Goal: Task Accomplishment & Management: Manage account settings

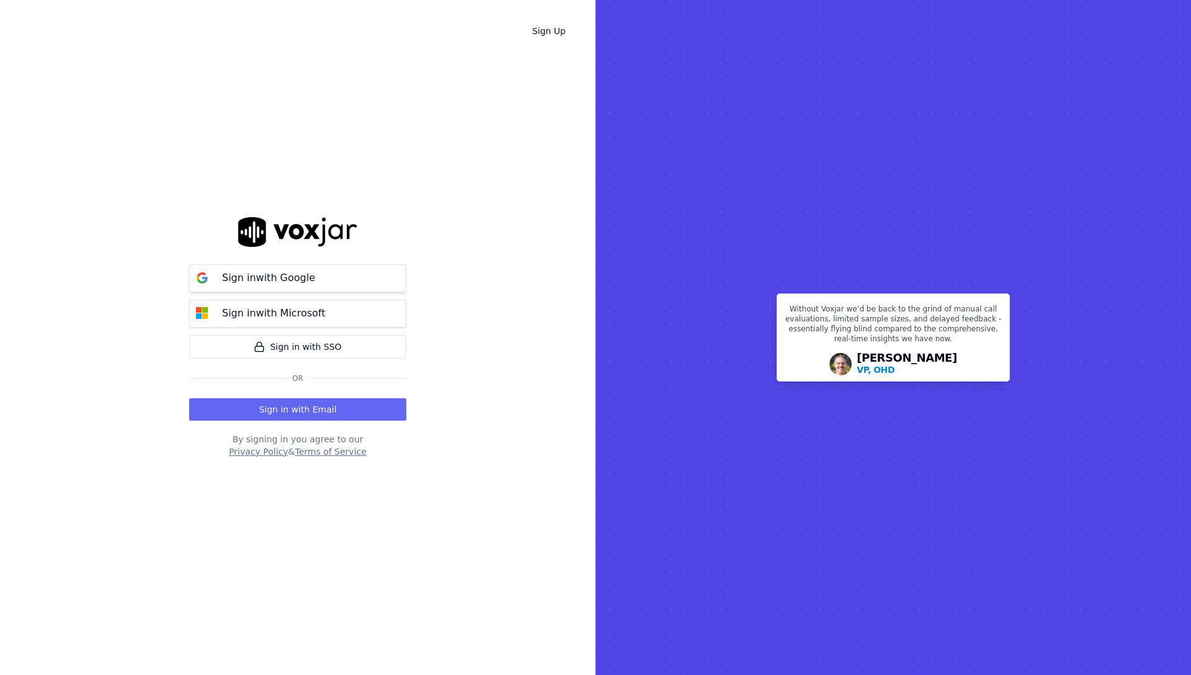
click at [324, 274] on button "Sign in with Google" at bounding box center [297, 278] width 217 height 28
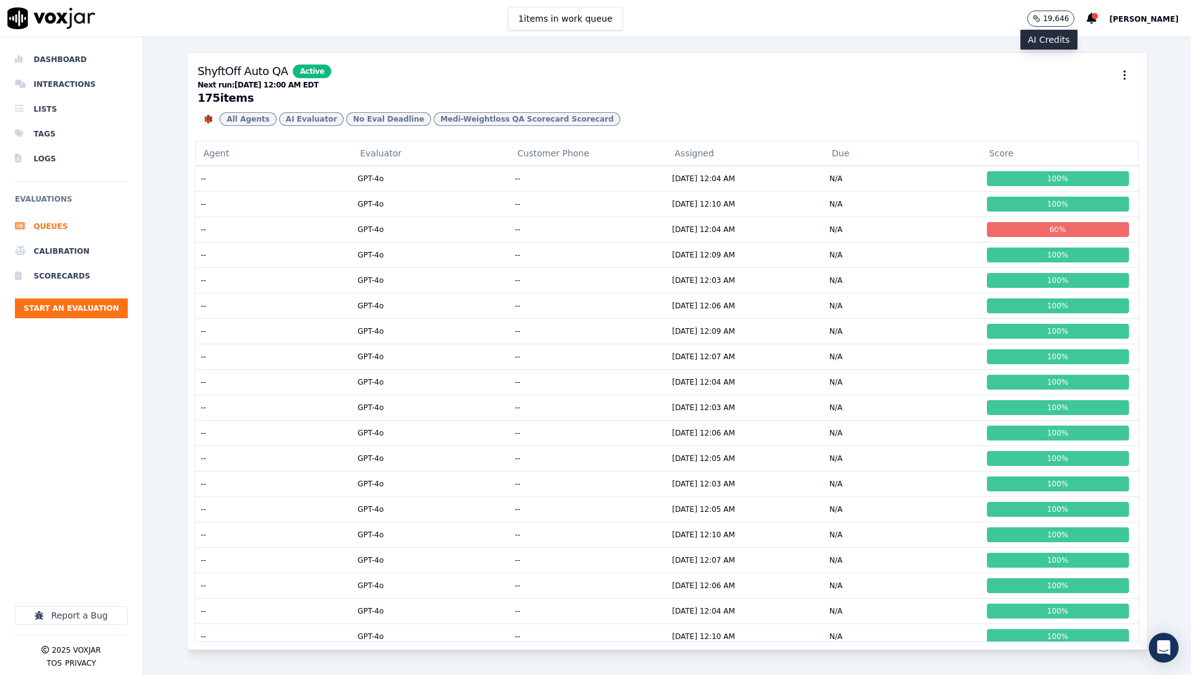
click at [1033, 16] on button "19,646" at bounding box center [1050, 19] width 47 height 16
click at [582, 189] on td "--" at bounding box center [589, 178] width 158 height 25
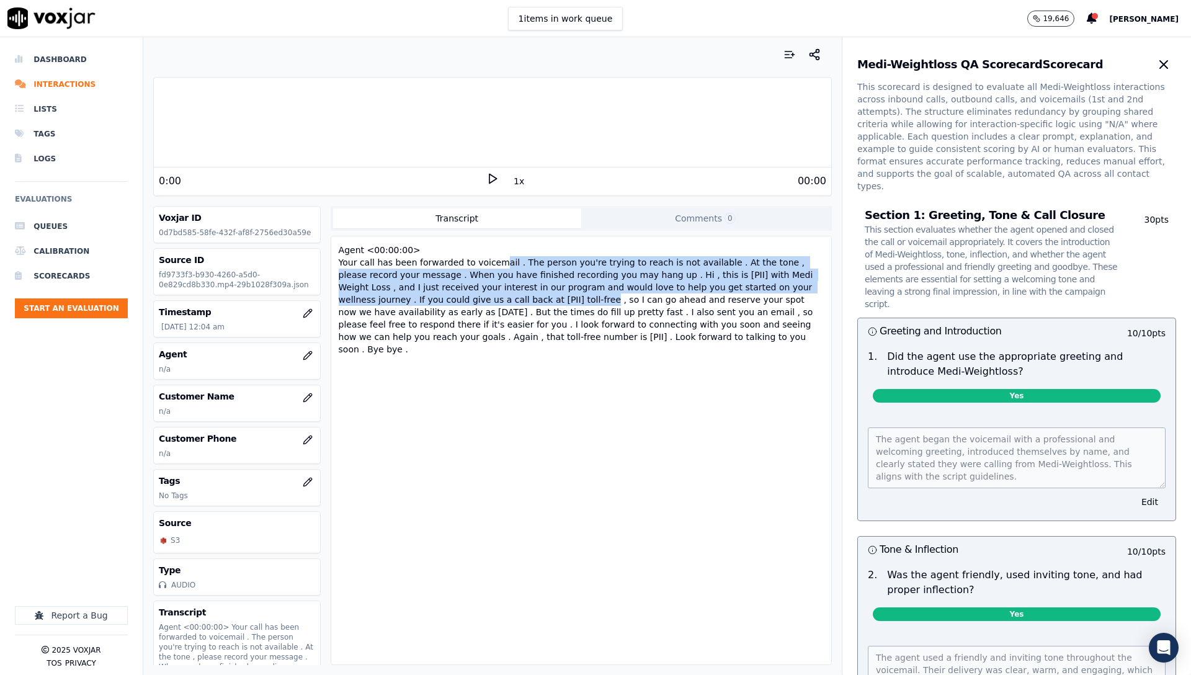
drag, startPoint x: 521, startPoint y: 305, endPoint x: 491, endPoint y: 267, distance: 48.6
click at [491, 267] on div "Agent <00:00:00> Your call has been forwarded to voicemail . The person you're …" at bounding box center [581, 299] width 490 height 117
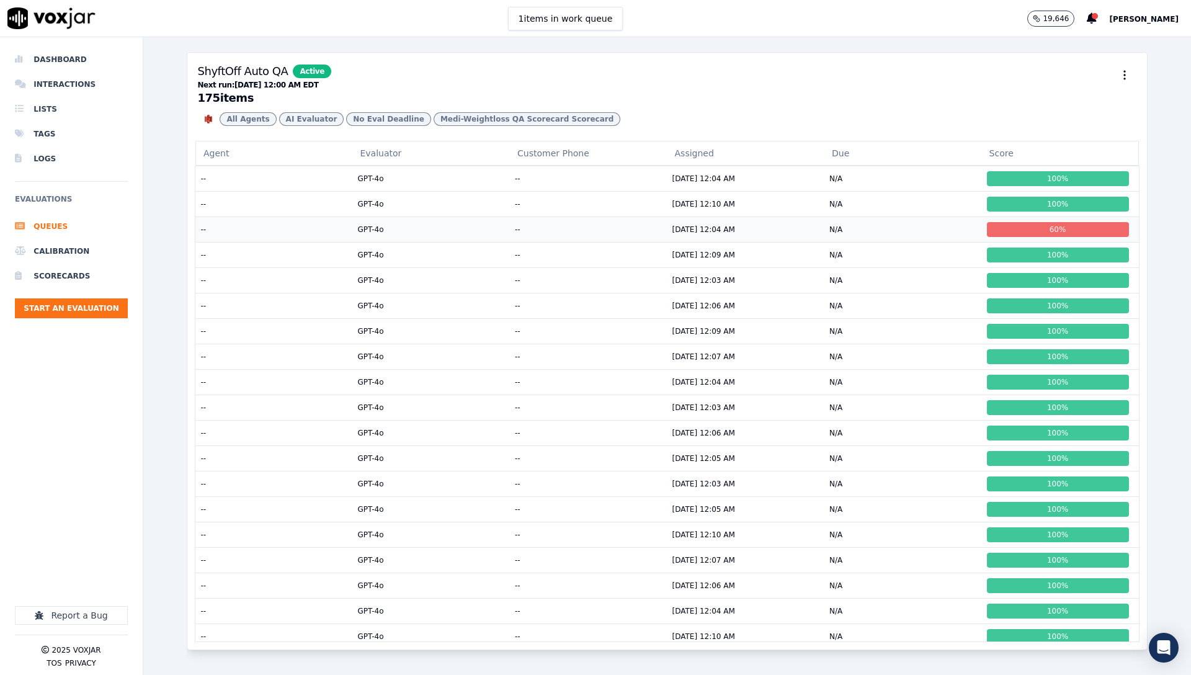
click at [461, 242] on td "GPT-4o" at bounding box center [431, 229] width 158 height 25
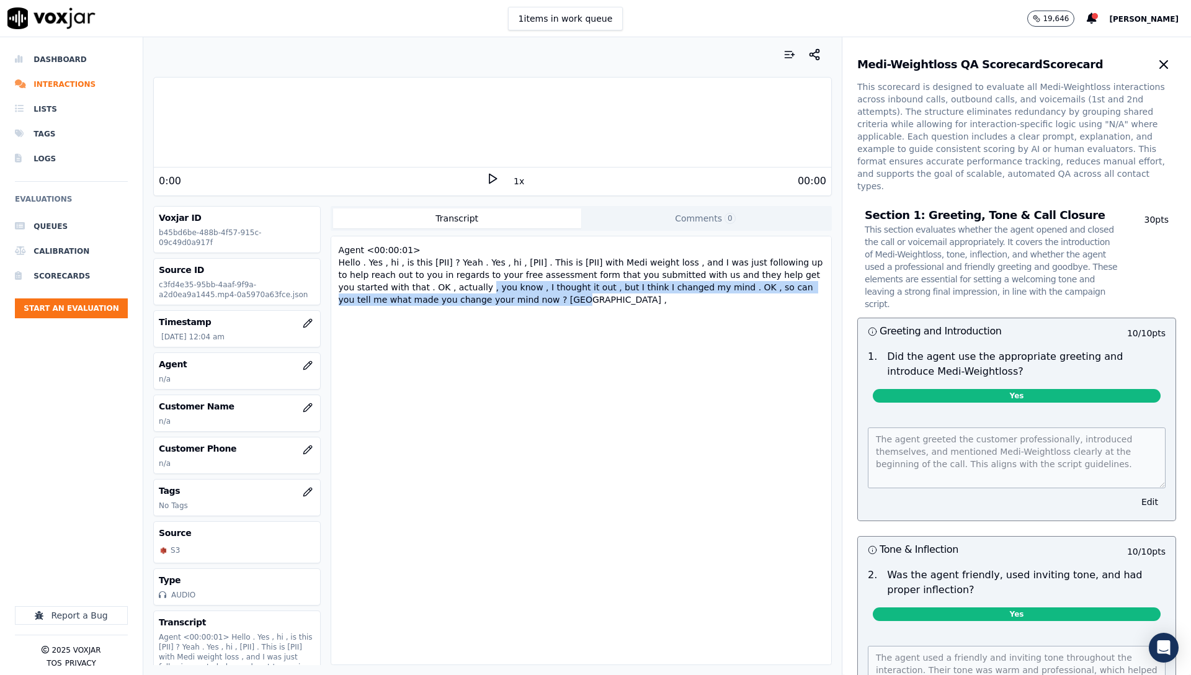
drag, startPoint x: 566, startPoint y: 298, endPoint x: 461, endPoint y: 285, distance: 106.4
click at [461, 285] on div "Agent <00:00:01> Hello . Yes , hi , is this [PII] ? Yeah . Yes , hi , [PII] . T…" at bounding box center [581, 274] width 490 height 67
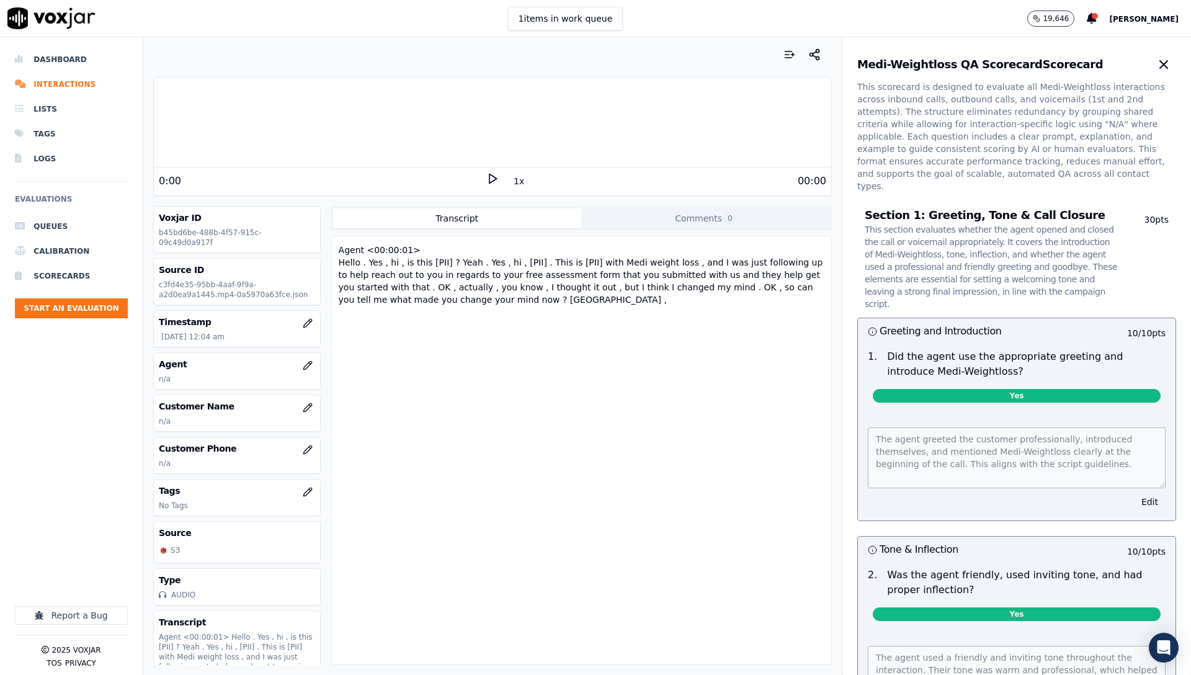
click at [416, 291] on div "Agent <00:00:01> Hello . Yes , hi , is this [PII] ? Yeah . Yes , hi , [PII] . T…" at bounding box center [581, 274] width 490 height 67
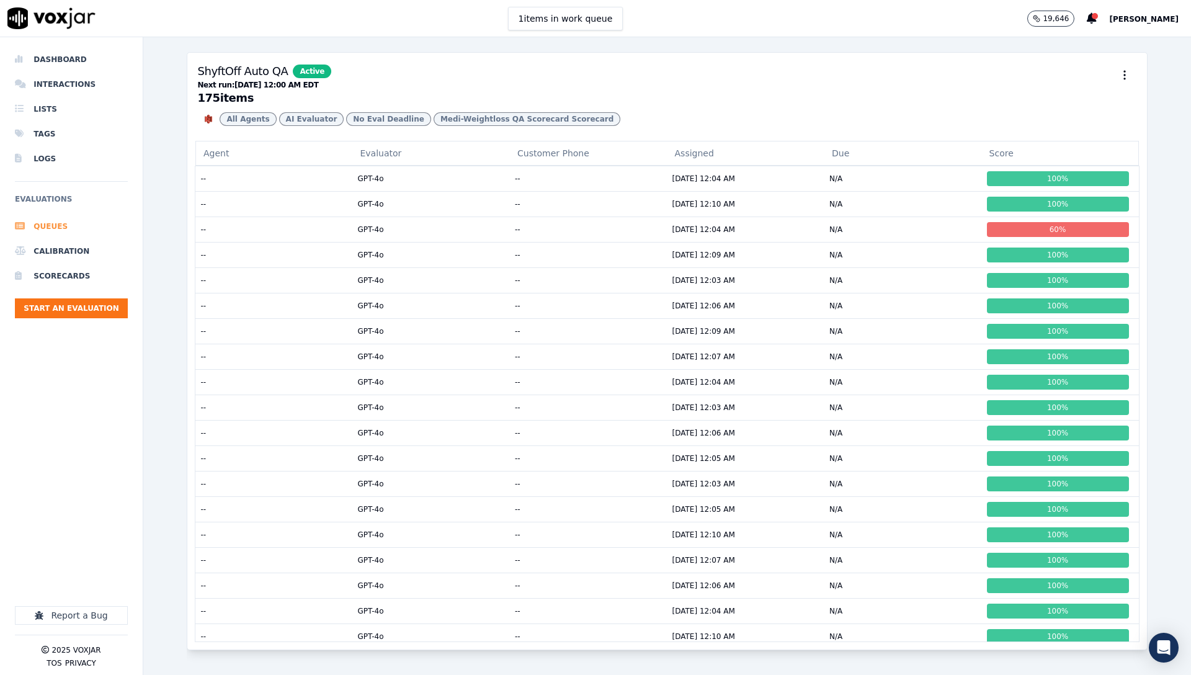
click at [55, 229] on li "Queues" at bounding box center [71, 226] width 113 height 25
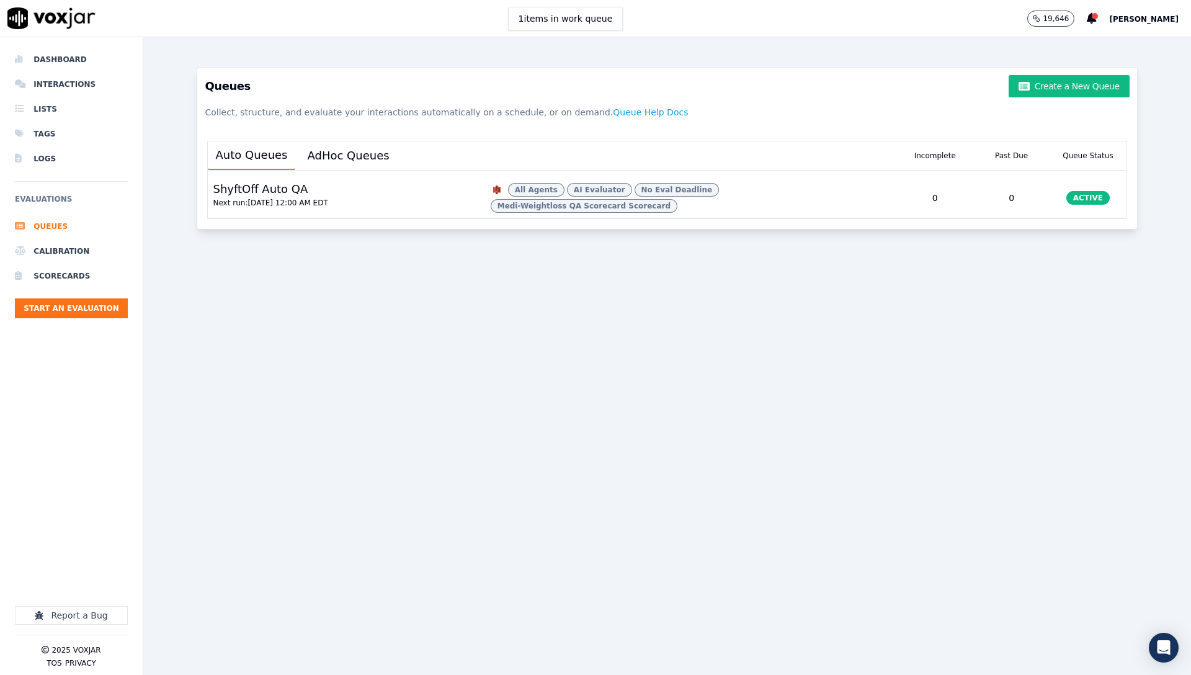
click at [1156, 15] on span "[PERSON_NAME]" at bounding box center [1143, 19] width 69 height 9
click at [1121, 44] on div "Settings" at bounding box center [1116, 42] width 133 height 20
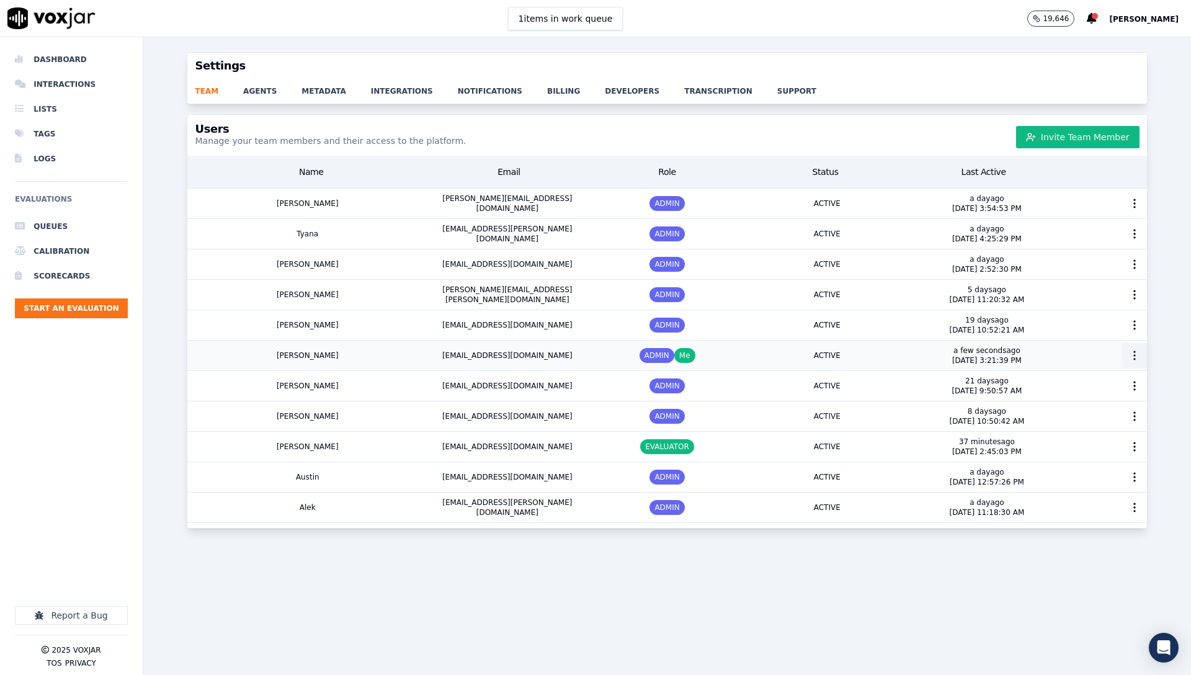
click at [1122, 354] on button "button" at bounding box center [1134, 355] width 25 height 25
click at [390, 99] on div "team agents metadata integrations notifications billing developers transcriptio…" at bounding box center [666, 91] width 959 height 25
click at [398, 91] on link "integrations" at bounding box center [414, 87] width 87 height 17
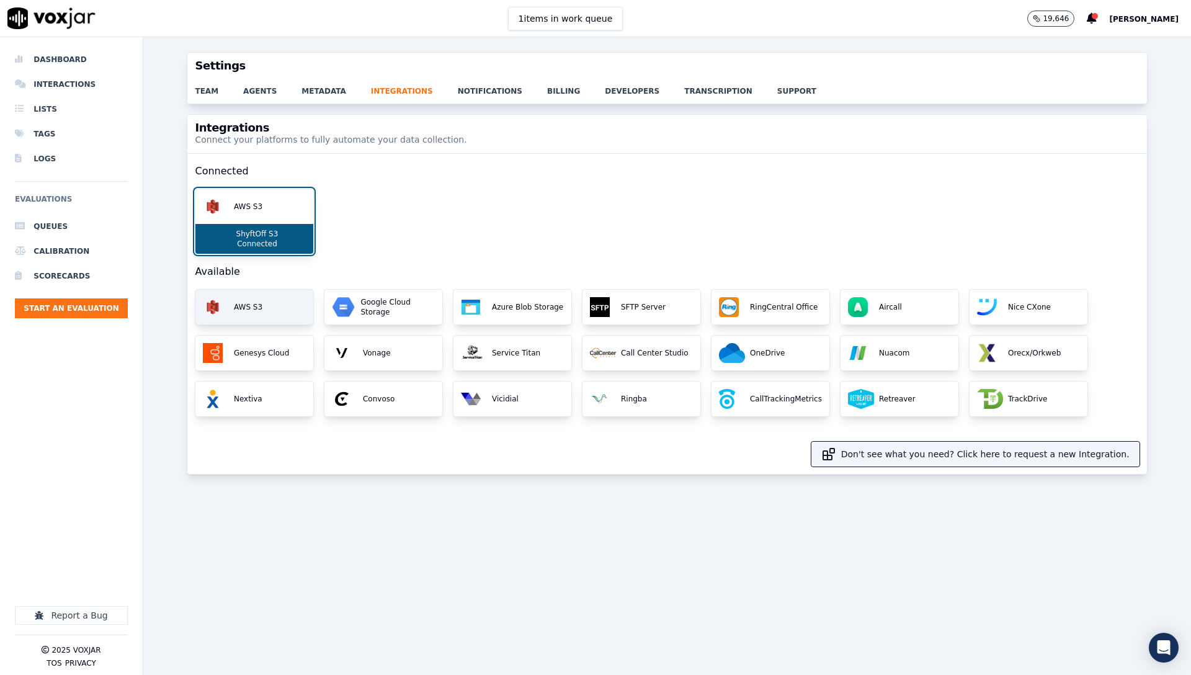
click at [215, 303] on img at bounding box center [213, 307] width 20 height 20
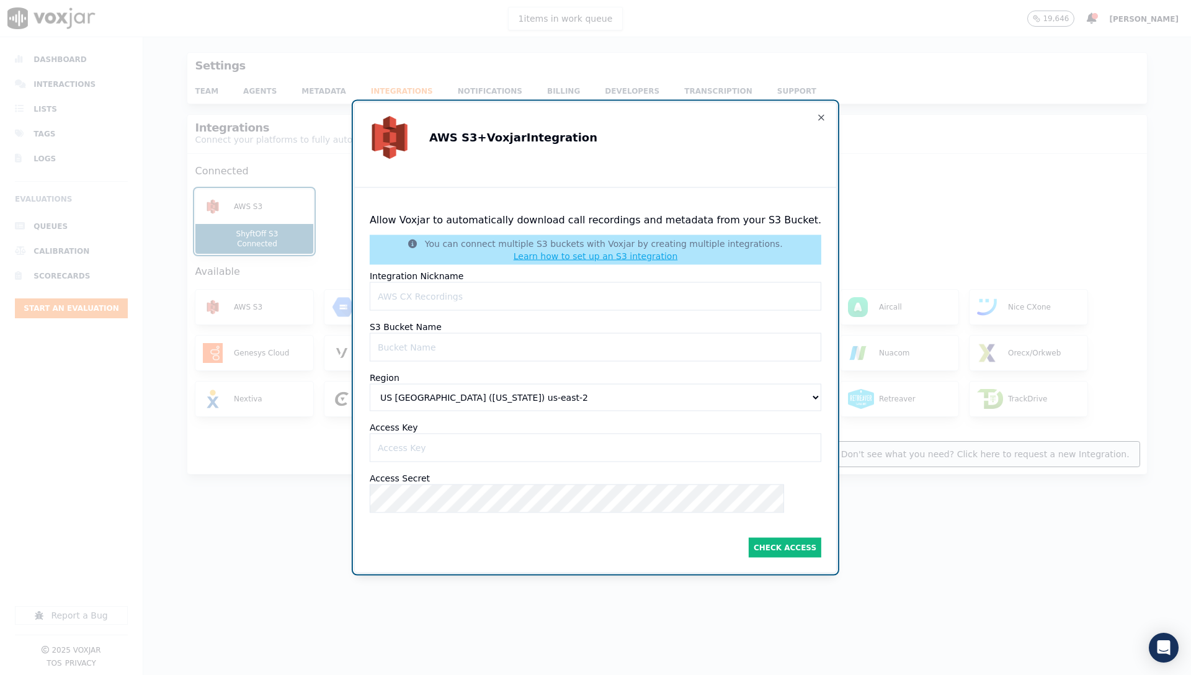
click at [625, 292] on Nicknameinput "Integration Nickname" at bounding box center [596, 296] width 452 height 29
type Nicknameinput "ShyftOff S3 9-17-25"
click at [423, 334] on Nameinput "S3 Bucket Name" at bounding box center [596, 347] width 452 height 29
paste Nameinput "shyftoff-voxjar-transcripts"
type Nameinput "shyftoff-voxjar-transcripts"
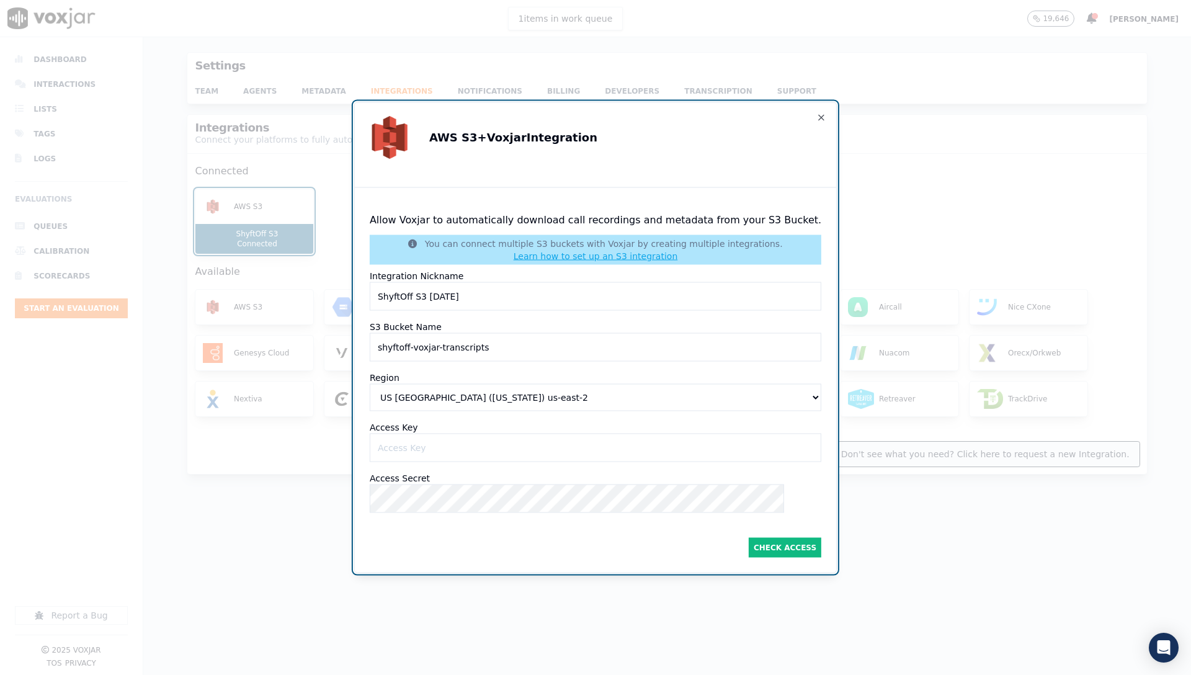
click at [511, 388] on select "US East (Ohio) us-east-2 US East (N. Virginia) us-east-1 US West (N. California…" at bounding box center [596, 397] width 452 height 27
select select "us-east-1"
click at [383, 384] on select "US East (Ohio) us-east-2 US East (N. Virginia) us-east-1 US West (N. California…" at bounding box center [596, 397] width 452 height 27
click at [508, 449] on Keyinput "Access Key" at bounding box center [596, 448] width 452 height 29
paste Keyinput "AKIATDP6OPV63GJJMFEG"
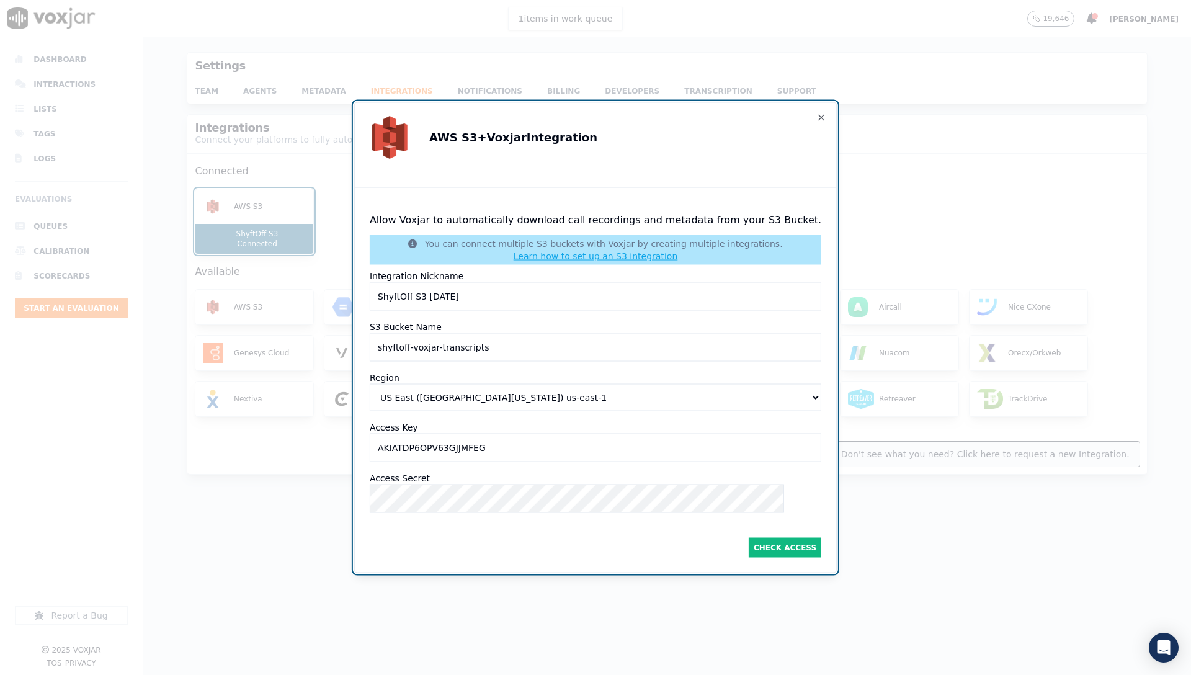
type Keyinput "AKIATDP6OPV63GJJMFEG"
click at [767, 541] on button "Check Access" at bounding box center [785, 548] width 73 height 20
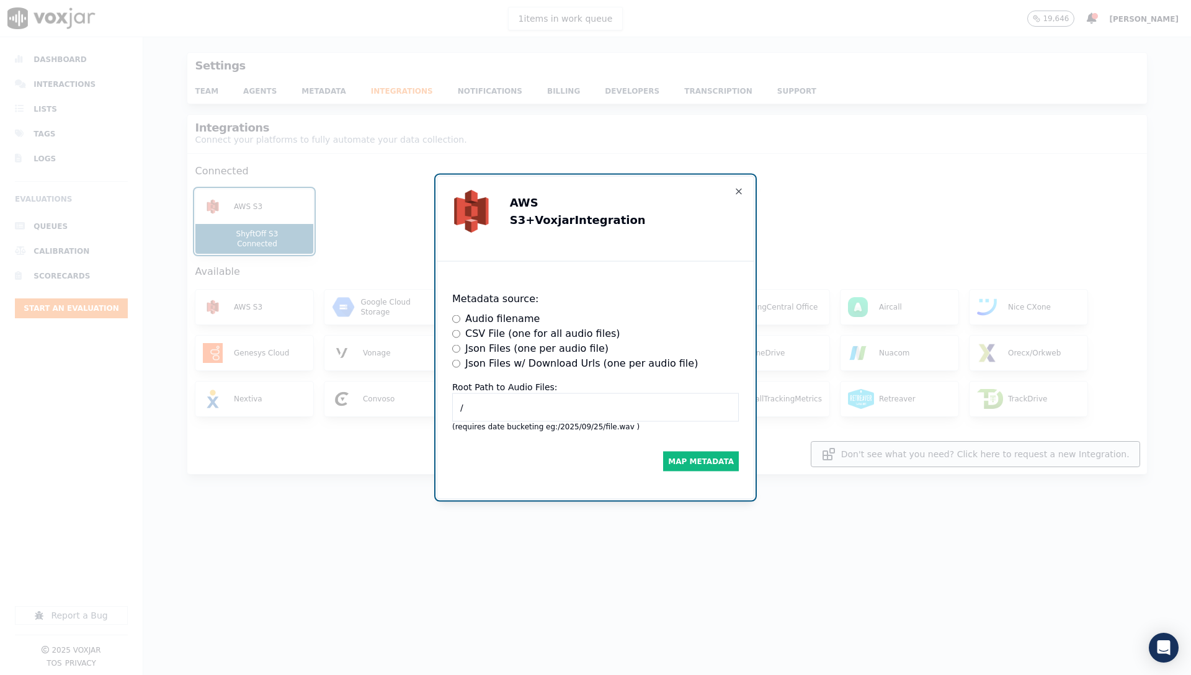
click at [469, 351] on label "Json Files (one per audio file)" at bounding box center [536, 348] width 143 height 15
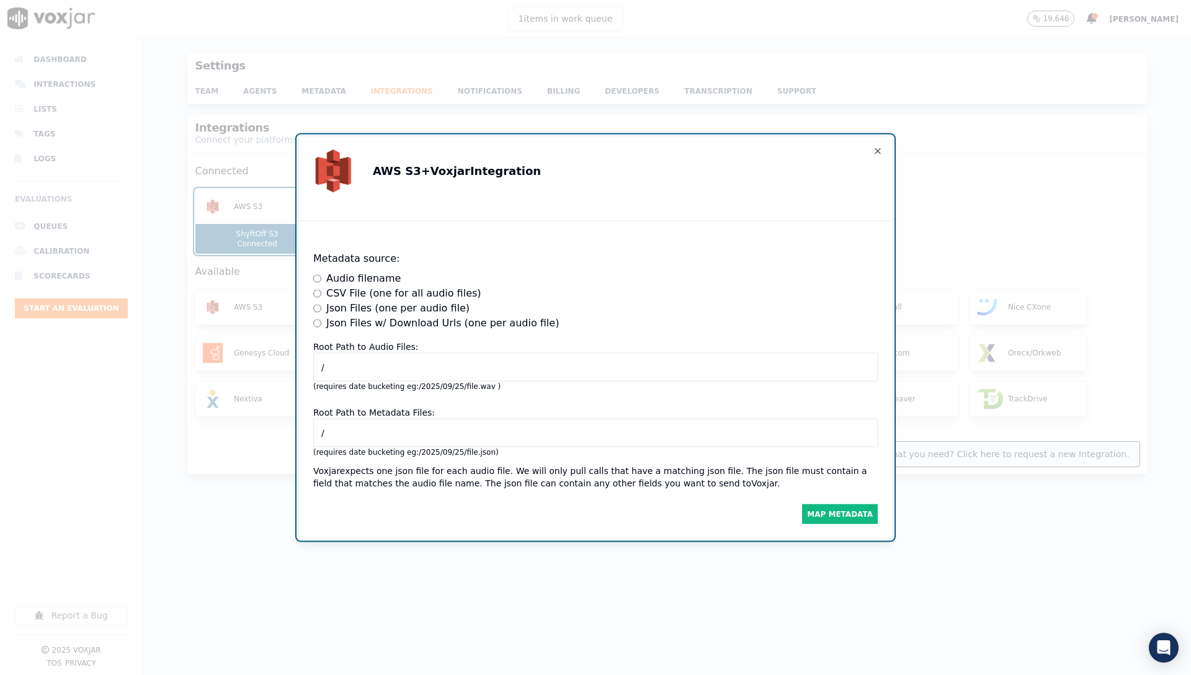
click at [352, 316] on label "Json Files w/ Download Urls (one per audio file)" at bounding box center [442, 323] width 233 height 15
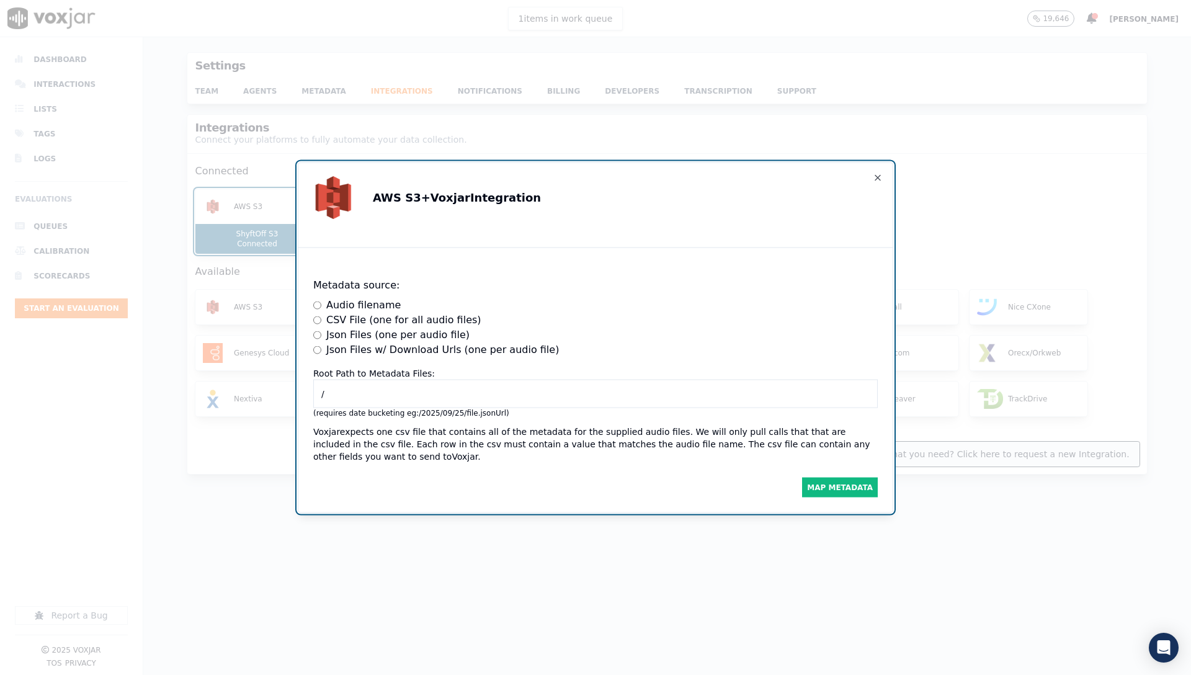
click at [356, 328] on label "Json Files (one per audio file)" at bounding box center [397, 335] width 143 height 15
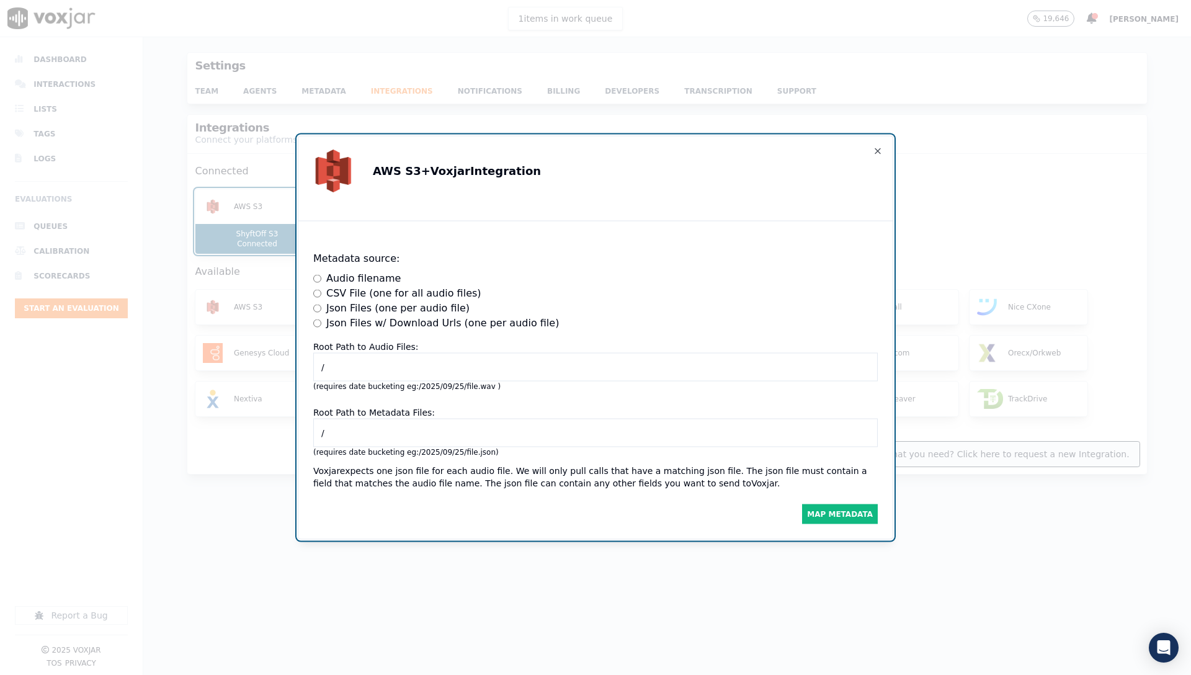
click at [415, 360] on input "/" at bounding box center [595, 367] width 565 height 29
click at [384, 367] on input "/" at bounding box center [595, 367] width 565 height 29
click at [384, 419] on input "/" at bounding box center [595, 433] width 565 height 29
click at [393, 430] on input "/" at bounding box center [595, 433] width 565 height 29
click at [364, 419] on input "/" at bounding box center [595, 433] width 565 height 29
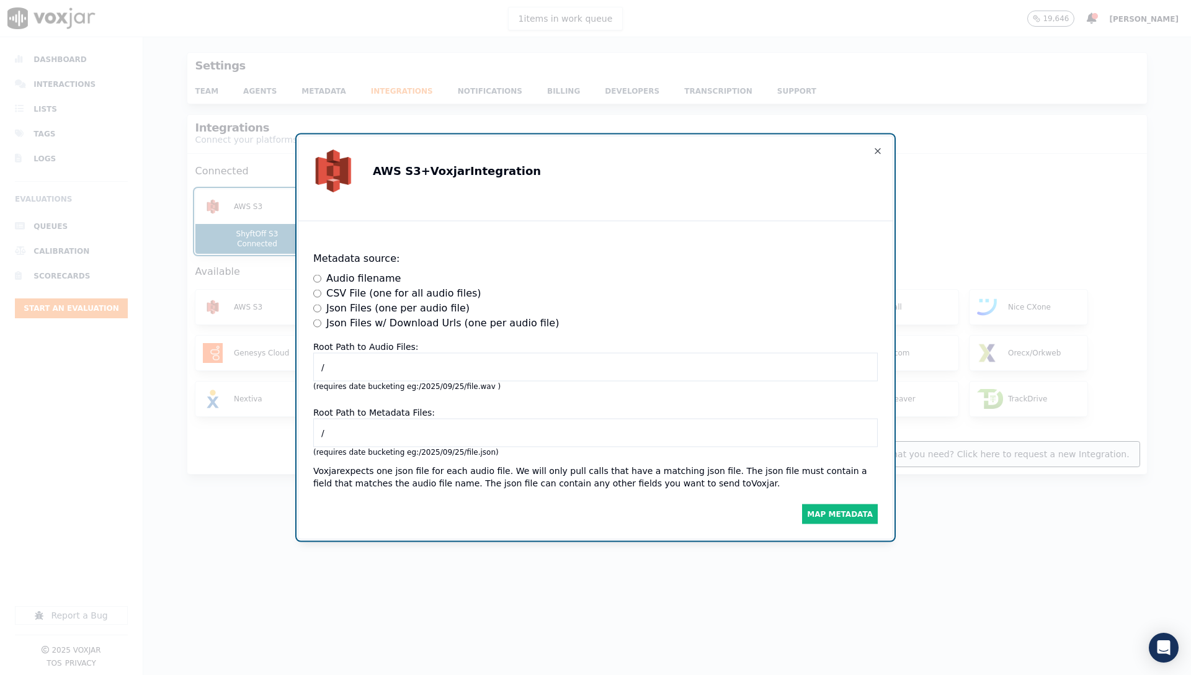
click at [388, 437] on input "/" at bounding box center [595, 433] width 565 height 29
type input "/transcripts/"
click at [879, 146] on icon "button" at bounding box center [878, 151] width 10 height 10
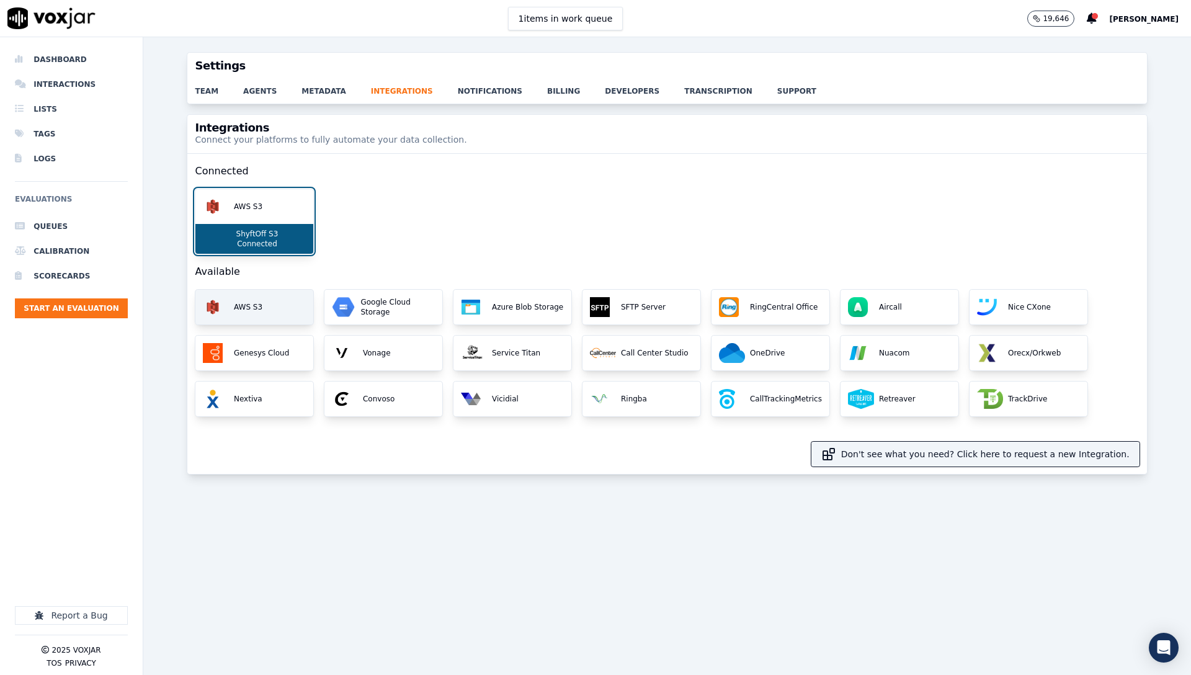
click at [262, 315] on div "AWS S3" at bounding box center [254, 307] width 118 height 35
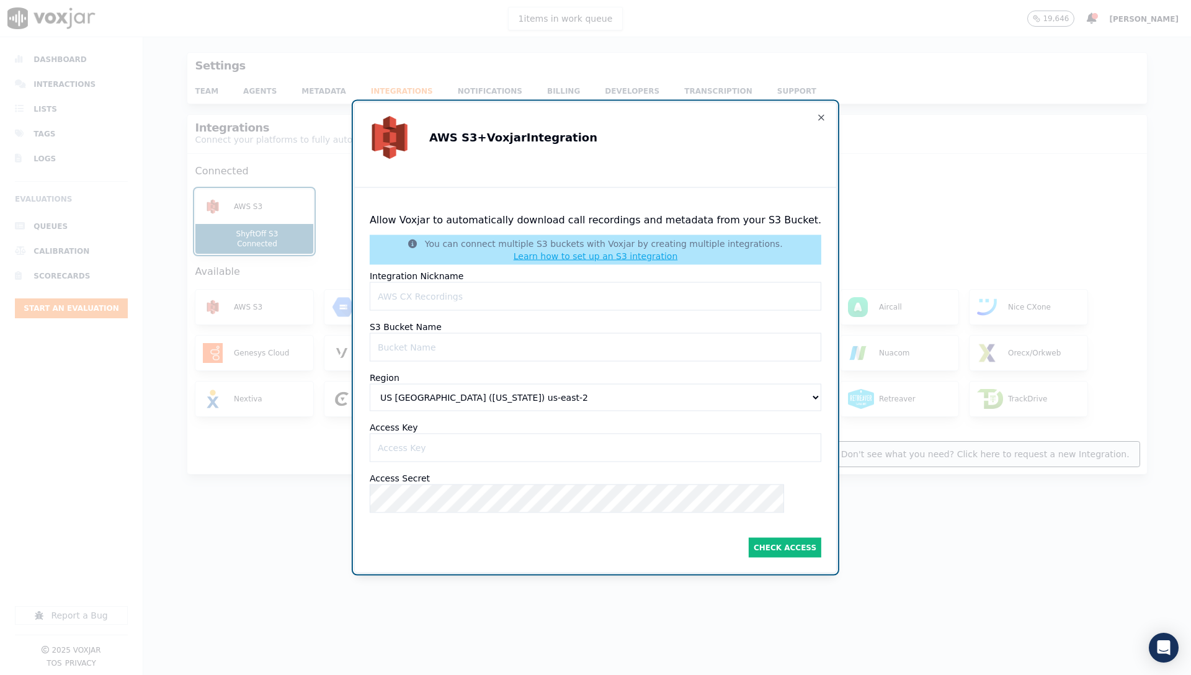
drag, startPoint x: 549, startPoint y: 297, endPoint x: 543, endPoint y: 297, distance: 6.2
click at [547, 297] on Nicknameinput "Integration Nickname" at bounding box center [596, 296] width 452 height 29
type Nicknameinput "A"
type Nicknameinput "M"
type Nicknameinput "A"
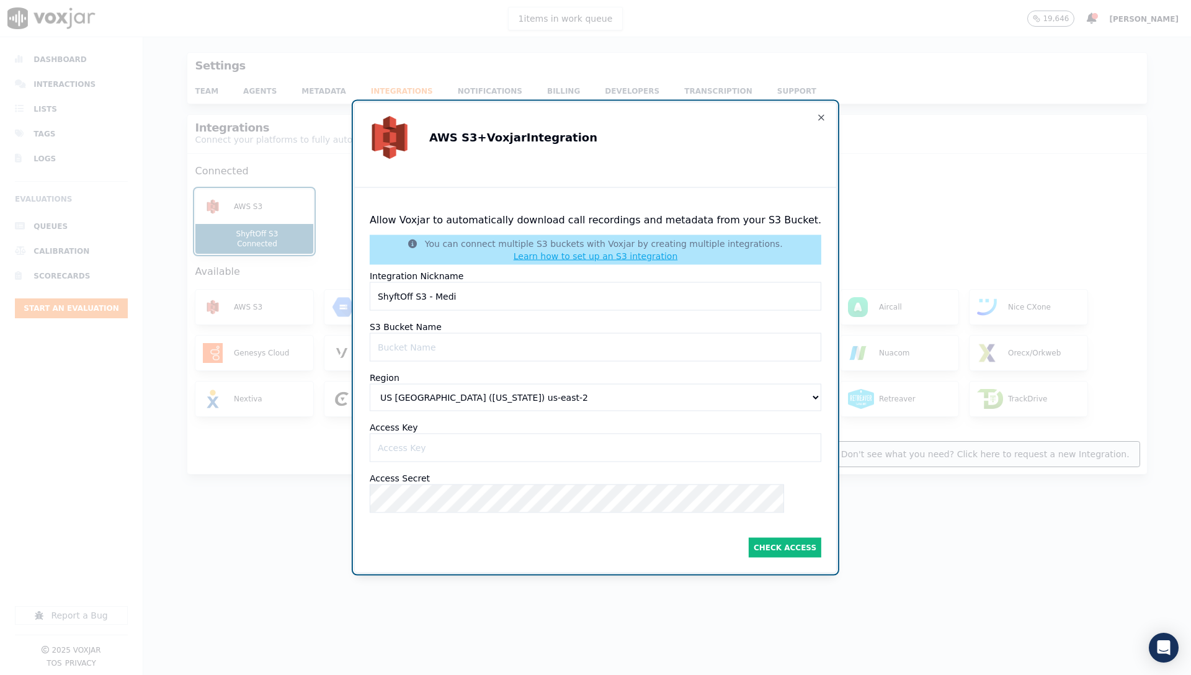
type Nicknameinput "ShyftOff S3 - Medi"
click at [493, 346] on Nameinput "S3 Bucket Name" at bounding box center [596, 347] width 452 height 29
paste Nameinput "shyftoff-voxjar-transcripts"
type Nameinput "shyftoff-voxjar-transcripts"
click at [444, 377] on div "Region US East (Ohio) us-east-2 US East (N. Virginia) us-east-1 US West (N. Cal…" at bounding box center [596, 394] width 452 height 45
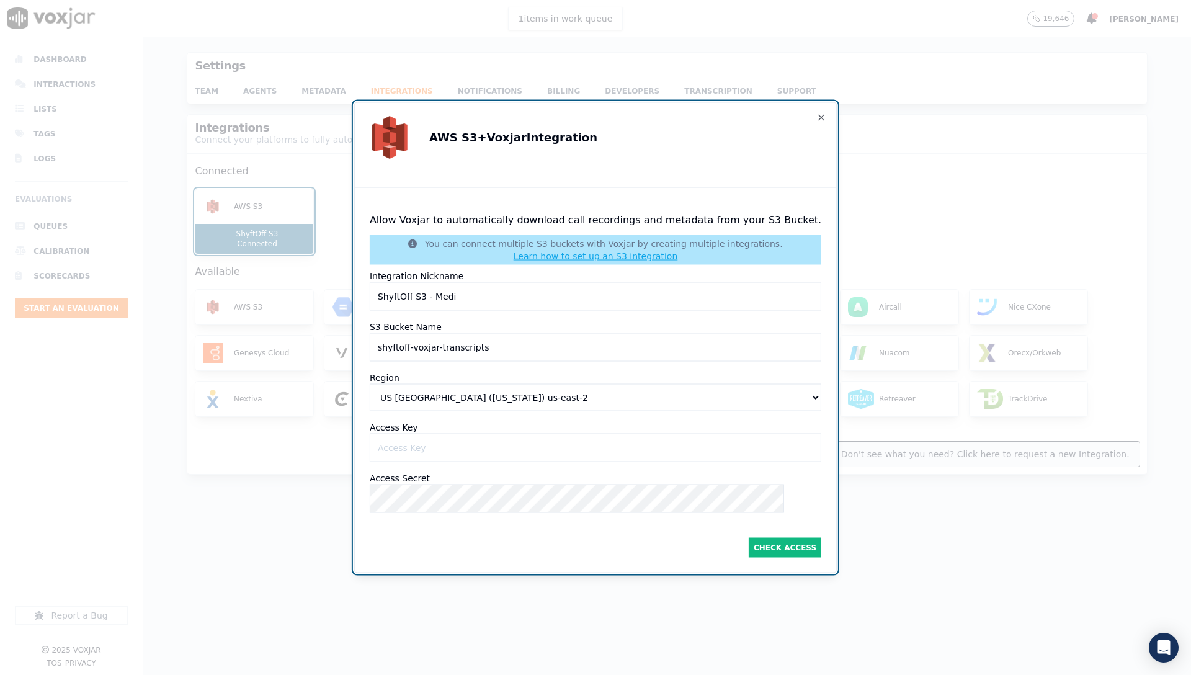
click at [447, 395] on select "US East (Ohio) us-east-2 US East (N. Virginia) us-east-1 US West (N. California…" at bounding box center [596, 397] width 452 height 27
select select "us-east-1"
click at [383, 384] on select "US East (Ohio) us-east-2 US East (N. Virginia) us-east-1 US West (N. California…" at bounding box center [596, 397] width 452 height 27
click at [444, 441] on Keyinput "Access Key" at bounding box center [596, 448] width 452 height 29
paste Keyinput "AKIATDP6OPV63GJJMFEG"
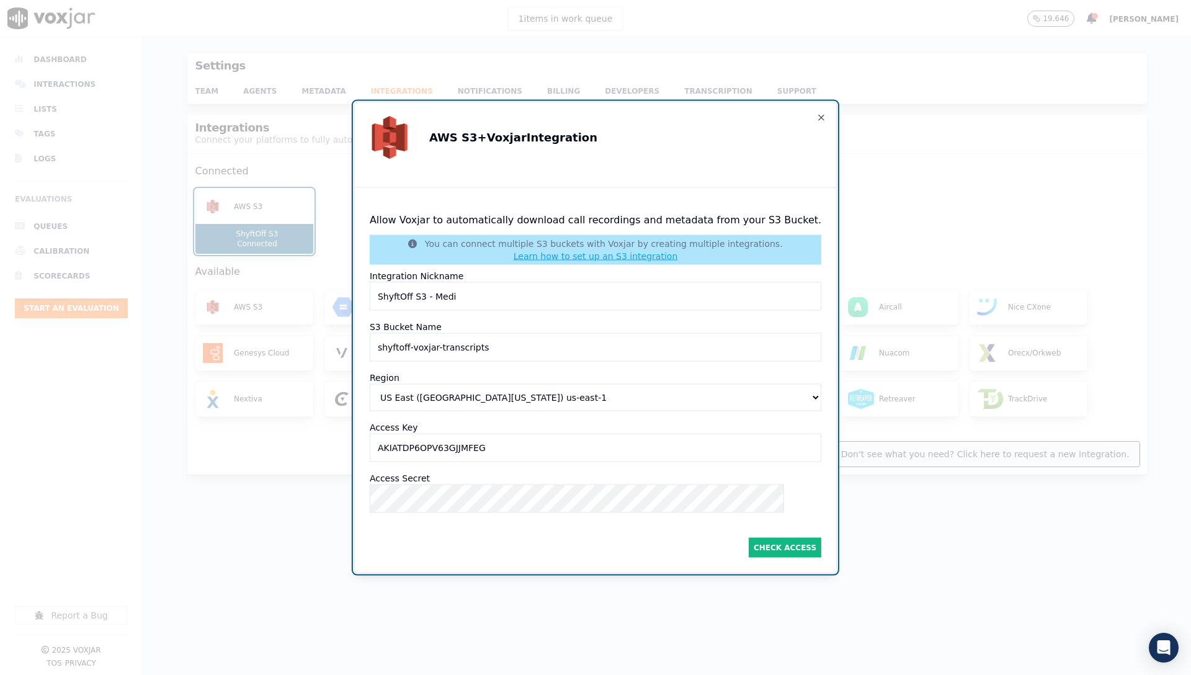
type Keyinput "AKIATDP6OPV63GJJMFEG"
click at [504, 475] on div "Access Secret" at bounding box center [596, 495] width 452 height 46
click at [764, 539] on button "Check Access" at bounding box center [785, 548] width 73 height 20
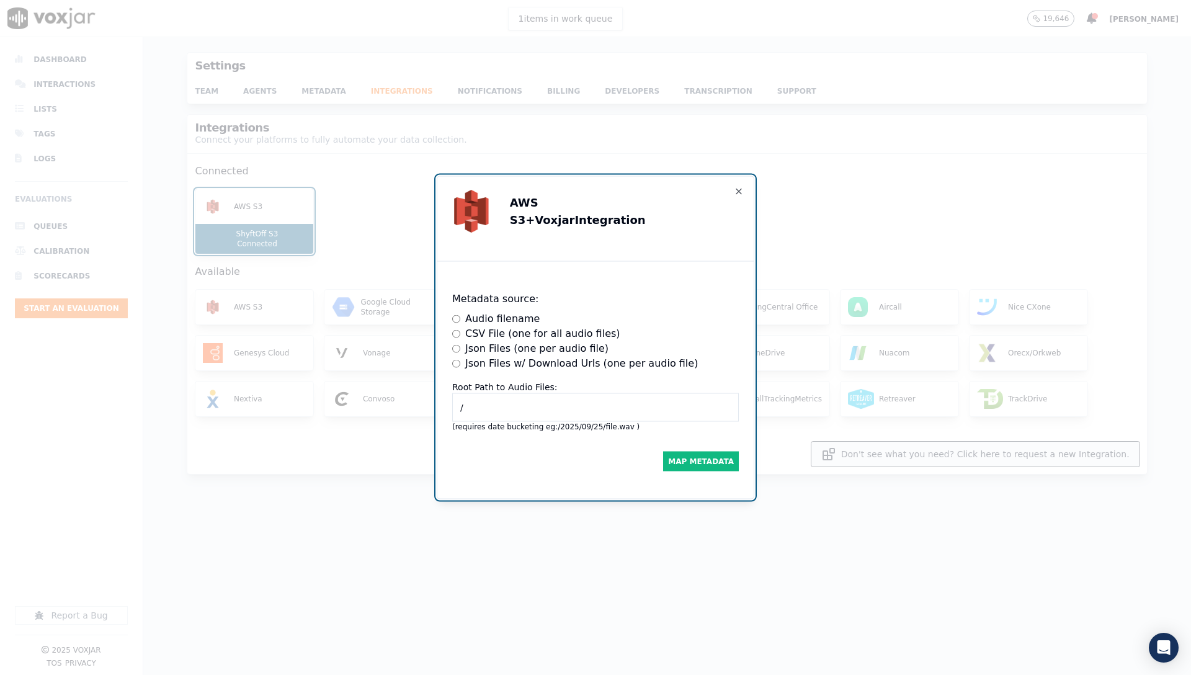
click at [490, 345] on label "Json Files (one per audio file)" at bounding box center [536, 348] width 143 height 15
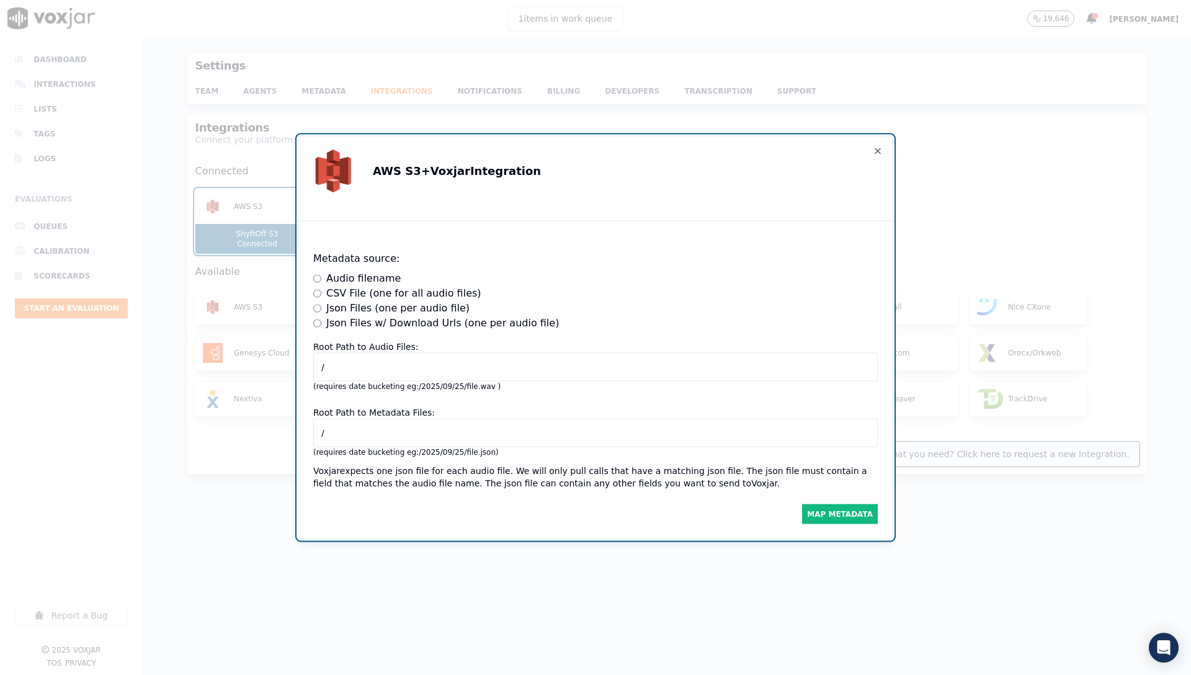
click at [432, 363] on input "/" at bounding box center [595, 367] width 565 height 29
click at [440, 316] on label "Json Files w/ Download Urls (one per audio file)" at bounding box center [442, 323] width 233 height 15
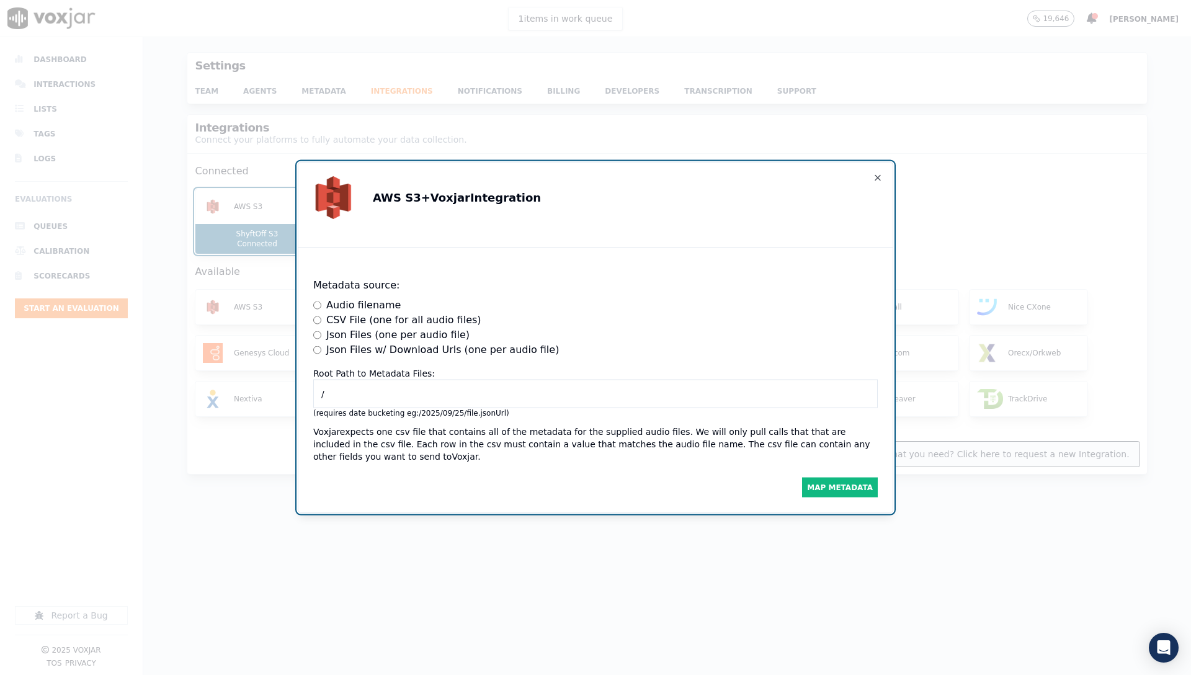
click at [424, 328] on label "Json Files (one per audio file)" at bounding box center [397, 335] width 143 height 15
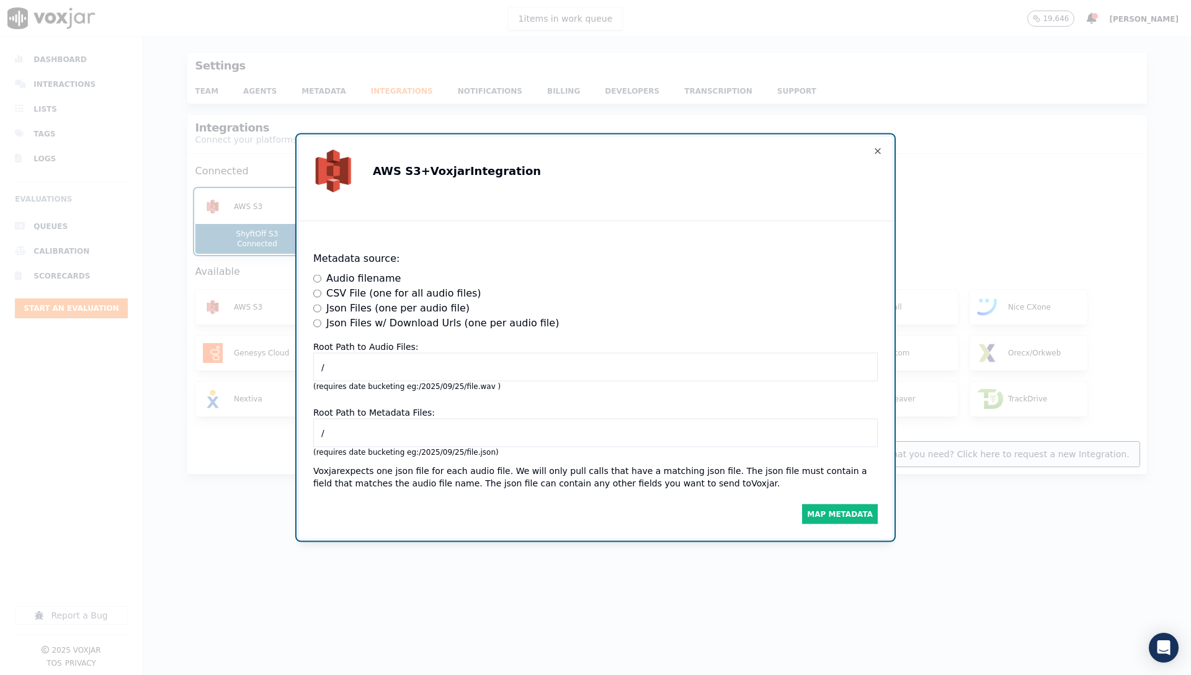
click at [406, 373] on input "/" at bounding box center [595, 367] width 565 height 29
click at [352, 434] on input "/" at bounding box center [595, 433] width 565 height 29
type input "/transcripts/29"
click at [525, 422] on input "/transcripts/29" at bounding box center [595, 433] width 565 height 29
click at [835, 504] on button "Map Metadata" at bounding box center [840, 514] width 76 height 20
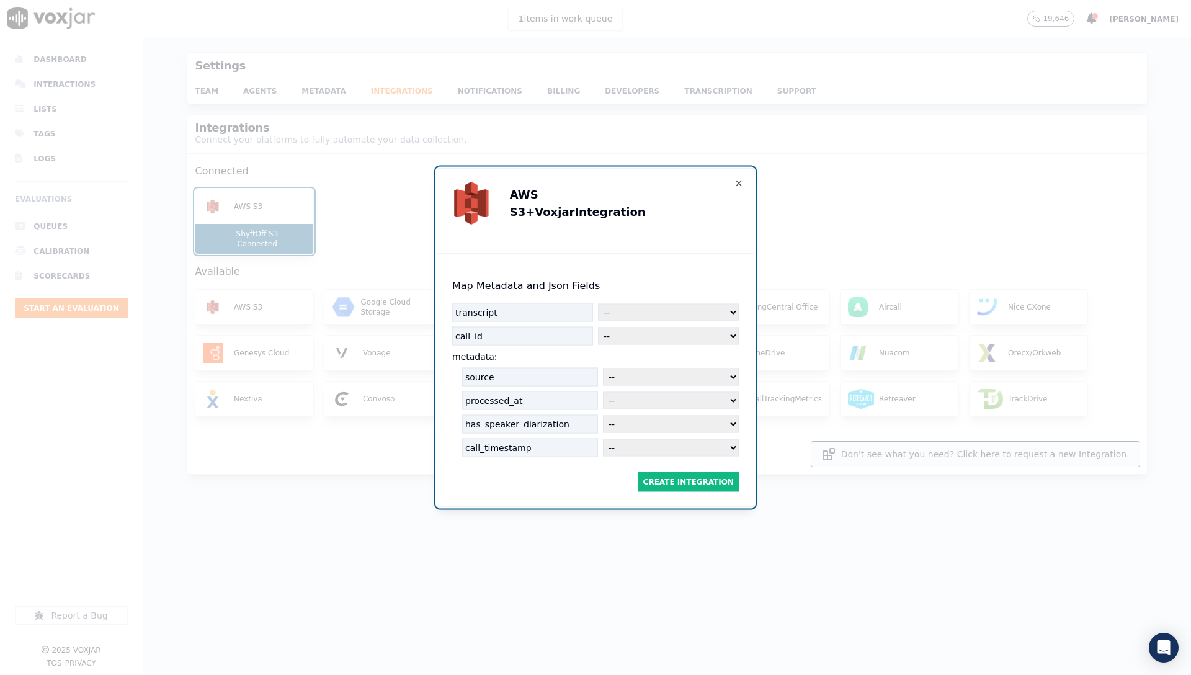
click at [645, 307] on select "-- audioFileName identifier timestamp direction agentId agentName customerId cu…" at bounding box center [668, 312] width 141 height 17
select select "transcript"
click at [598, 304] on select "-- audioFileName identifier timestamp direction agentId agentName customerId cu…" at bounding box center [668, 312] width 141 height 17
click at [622, 331] on select "-- audioFileName identifier timestamp direction agentId agentName customerId cu…" at bounding box center [668, 336] width 141 height 17
click at [629, 330] on select "-- audioFileName identifier timestamp direction agentId agentName customerId cu…" at bounding box center [668, 336] width 141 height 17
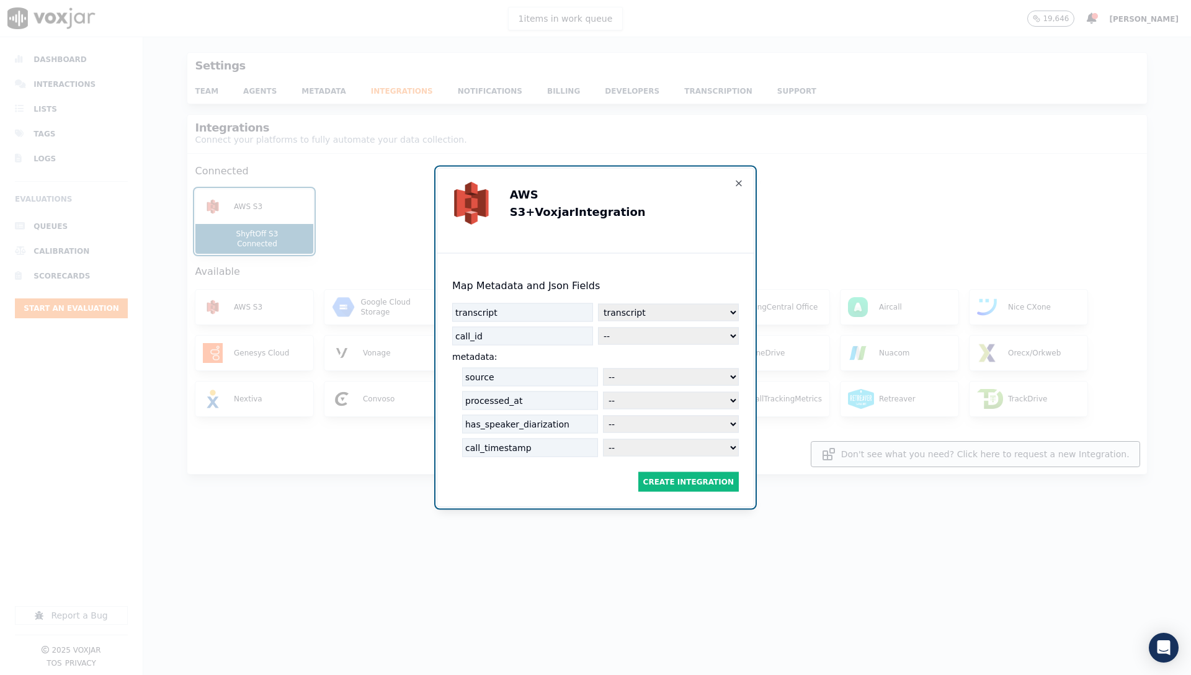
click at [645, 336] on select "-- audioFileName identifier timestamp direction agentId agentName customerId cu…" at bounding box center [668, 336] width 141 height 17
click at [598, 328] on select "-- audioFileName identifier timestamp direction agentId agentName customerId cu…" at bounding box center [668, 336] width 141 height 17
click at [703, 339] on select "string/text number boolean percent date/time duration" at bounding box center [692, 336] width 93 height 17
click at [569, 333] on select "-- audioFileName identifier timestamp direction agentId agentName customerId cu…" at bounding box center [596, 336] width 93 height 17
select select "identifier"
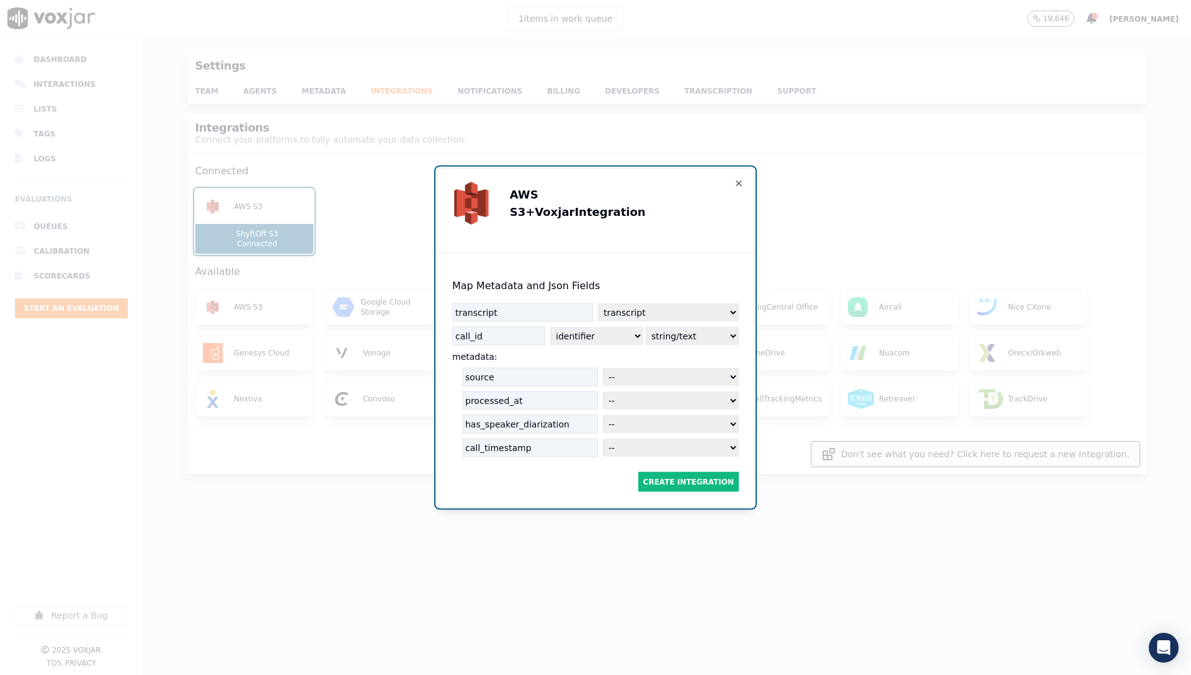
click at [593, 328] on select "-- audioFileName identifier timestamp direction agentId agentName customerId cu…" at bounding box center [596, 336] width 93 height 17
click at [676, 333] on select "-- audioFileName identifier timestamp direction agentId agentName customerId cu…" at bounding box center [668, 336] width 141 height 17
click at [633, 328] on select "-- audioFileName identifier timestamp direction agentId agentName customerId cu…" at bounding box center [668, 336] width 141 height 17
click at [672, 372] on select "-- audioFileName identifier timestamp direction agentId agentName customerId cu…" at bounding box center [671, 377] width 136 height 17
click at [634, 444] on select "-- audioFileName identifier timestamp direction agentId agentName customerId cu…" at bounding box center [671, 447] width 136 height 17
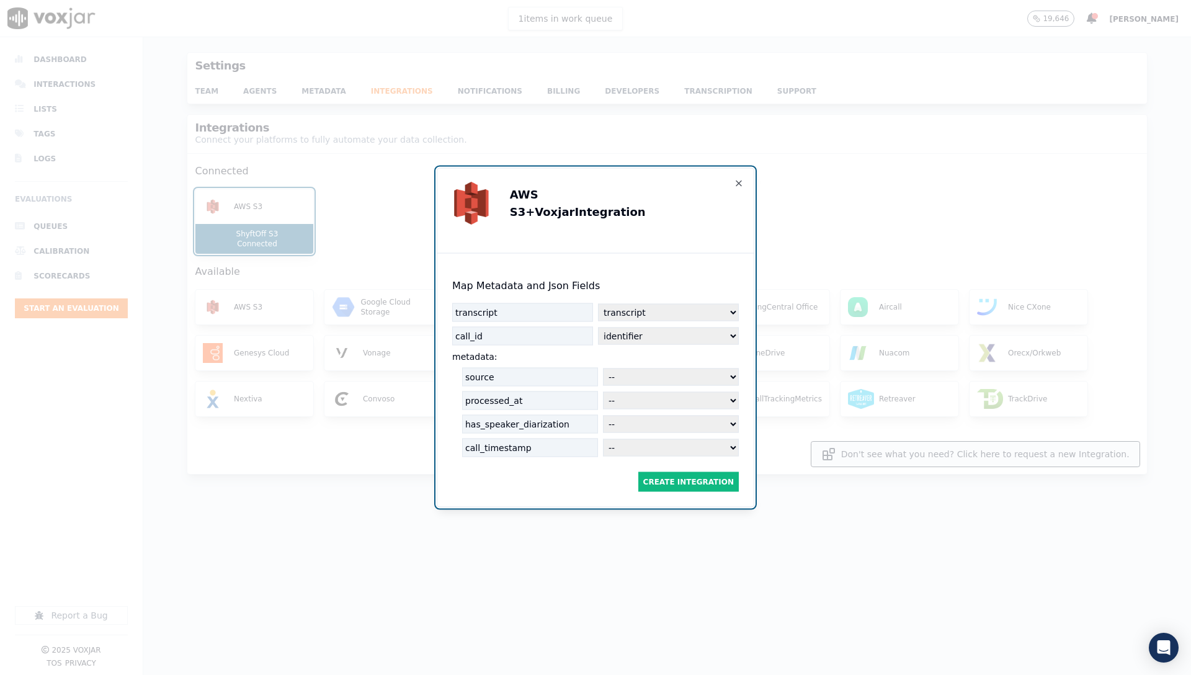
select select "timestamp"
click at [603, 439] on select "-- audioFileName identifier timestamp direction agentId agentName customerId cu…" at bounding box center [671, 447] width 136 height 17
select select
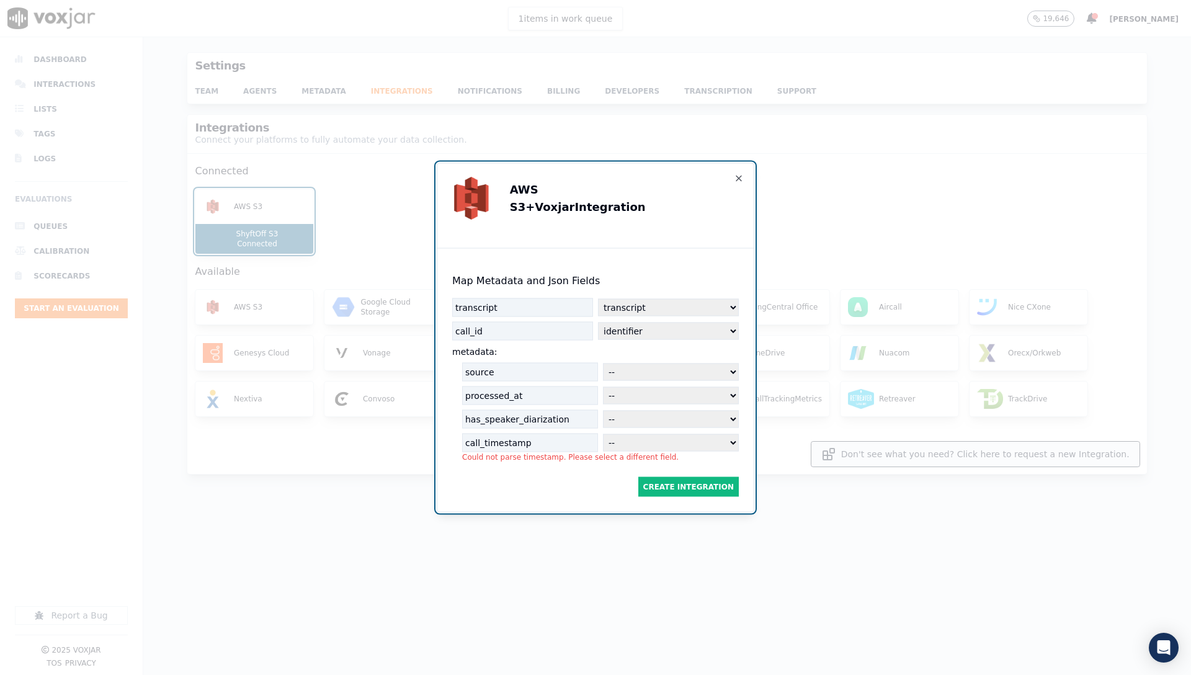
click at [616, 440] on select "-- audioFileName identifier timestamp direction agentId agentName customerId cu…" at bounding box center [671, 442] width 136 height 17
click at [671, 484] on button "Create Integration" at bounding box center [688, 487] width 101 height 20
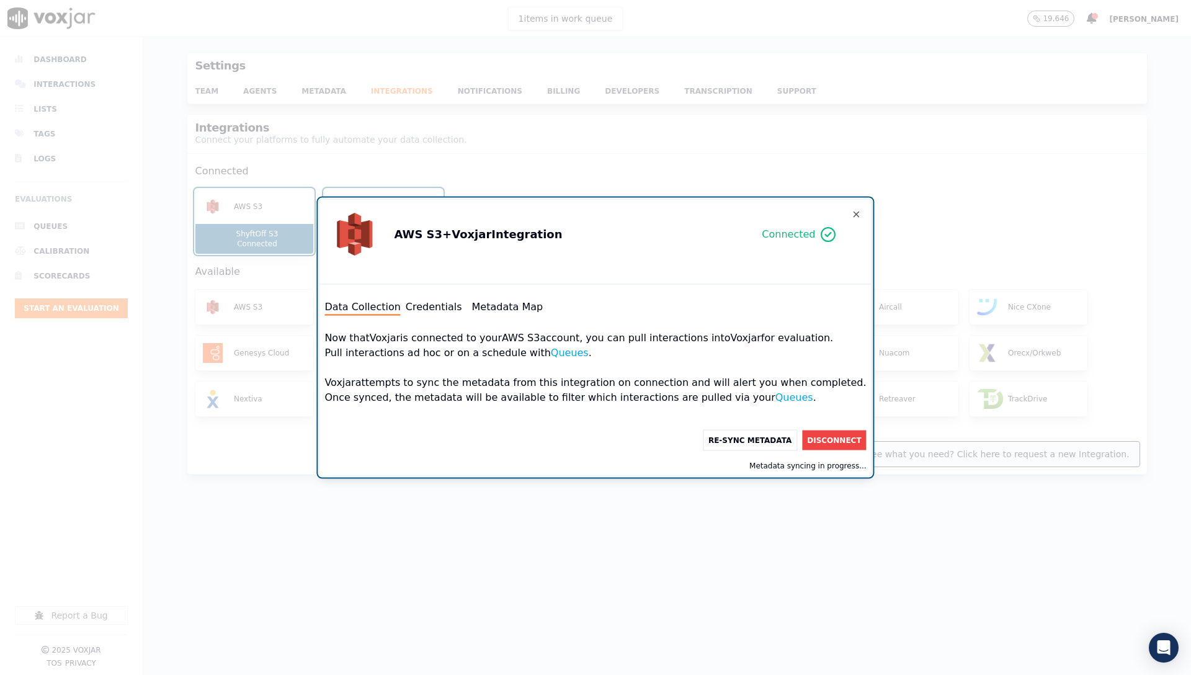
click at [482, 309] on div "Data Collection Credentials Metadata Map" at bounding box center [596, 308] width 542 height 16
click at [451, 309] on button "Credentials" at bounding box center [434, 307] width 56 height 15
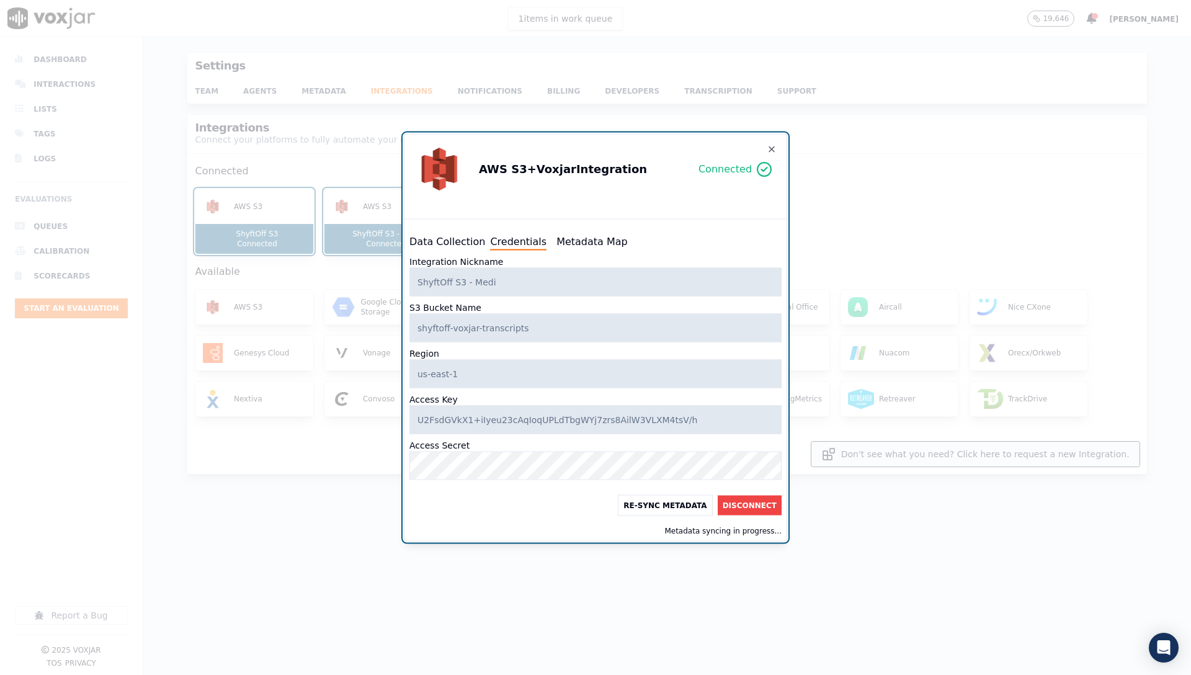
click at [558, 244] on button "Metadata Map" at bounding box center [592, 242] width 71 height 15
select select "identifier"
select select "transcript"
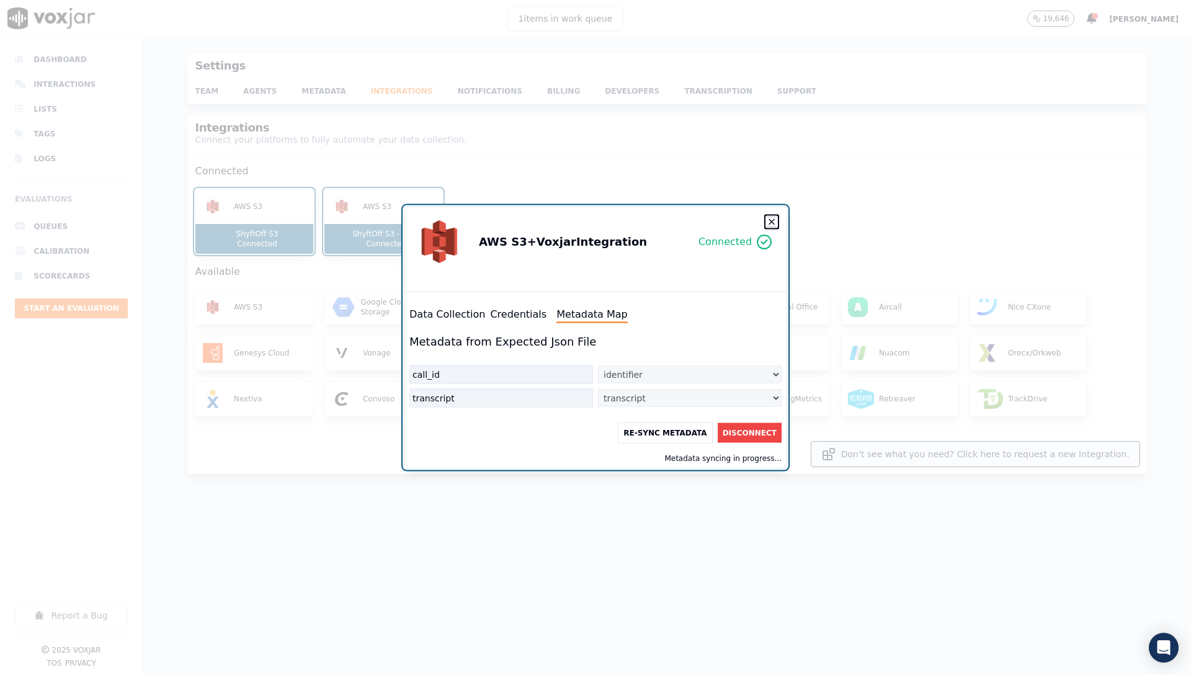
click at [769, 226] on icon "button" at bounding box center [772, 222] width 10 height 10
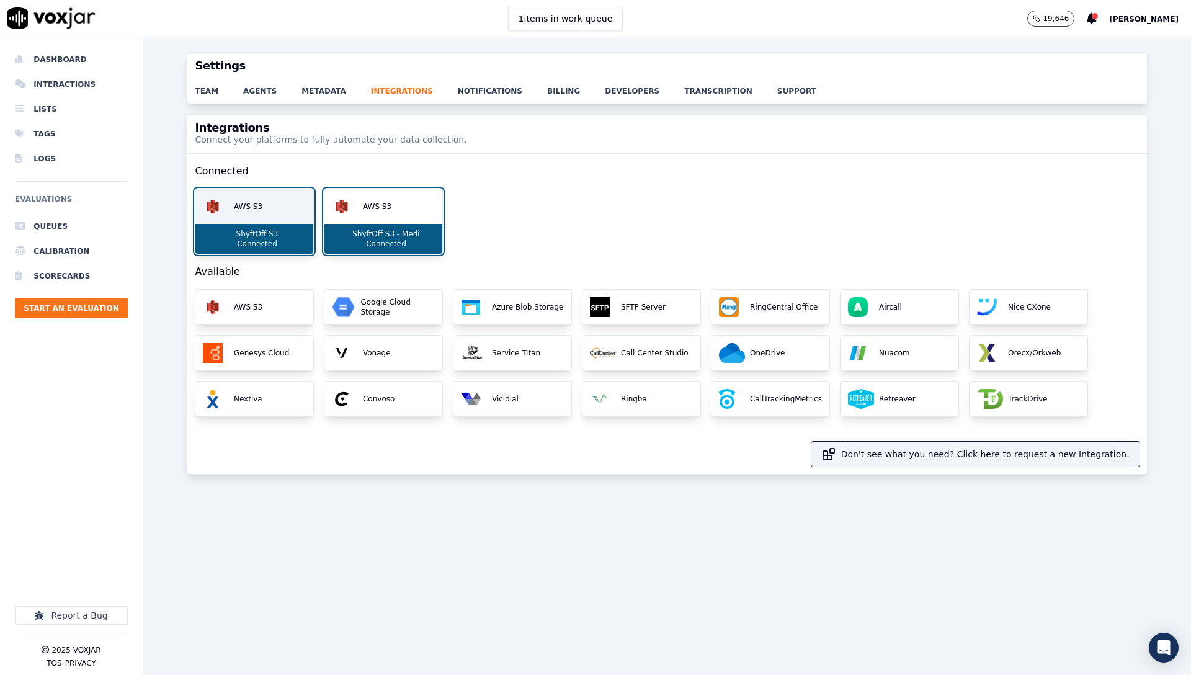
click at [249, 229] on p "ShyftOff S3" at bounding box center [254, 234] width 47 height 10
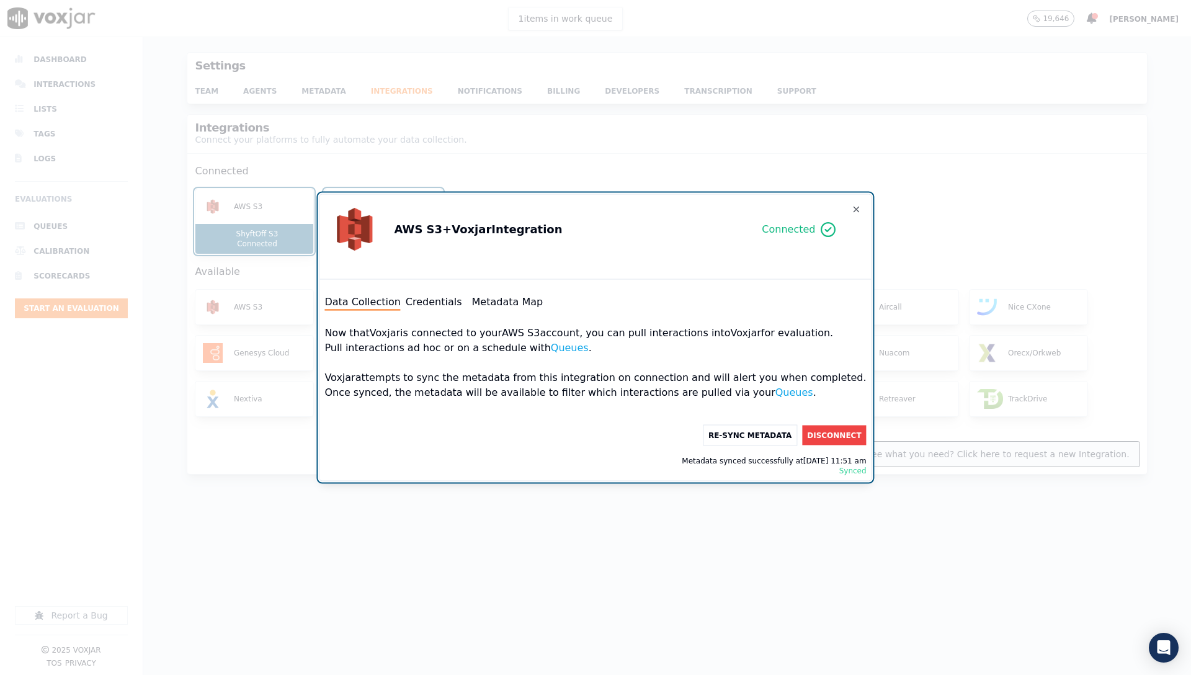
click at [509, 298] on button "Metadata Map" at bounding box center [507, 302] width 71 height 15
select select "transcript"
select select "timestamp"
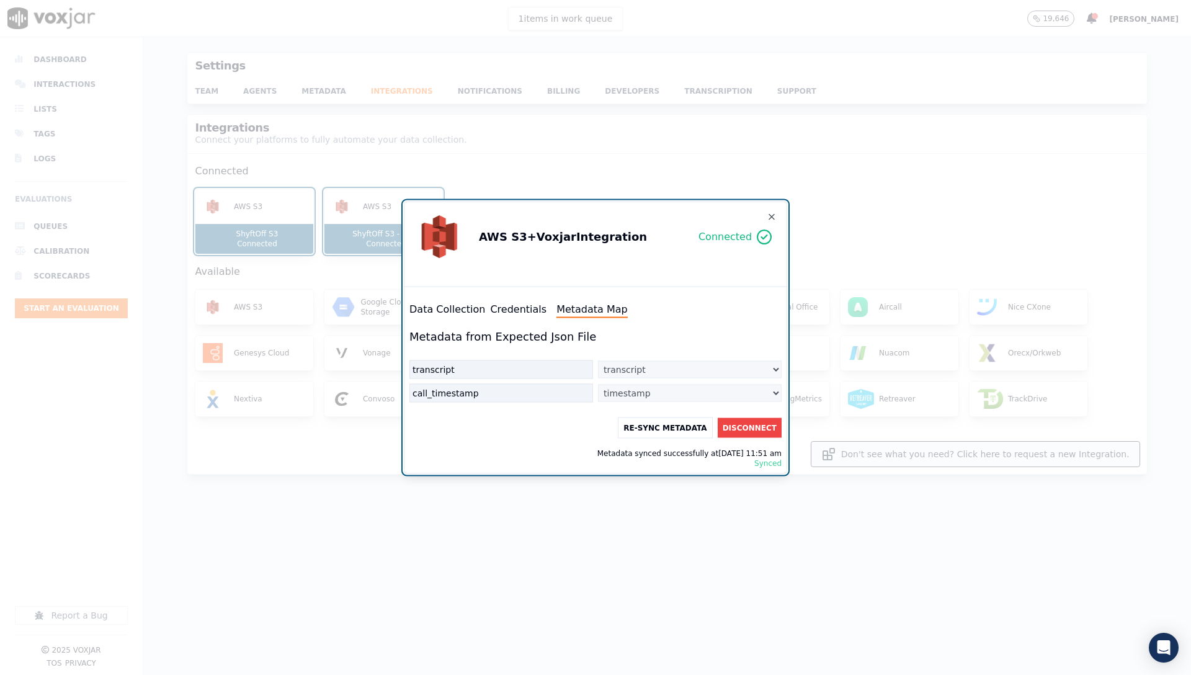
click at [491, 317] on div "Data Collection Credentials Metadata Map" at bounding box center [596, 310] width 372 height 16
click at [504, 312] on button "Credentials" at bounding box center [518, 309] width 56 height 15
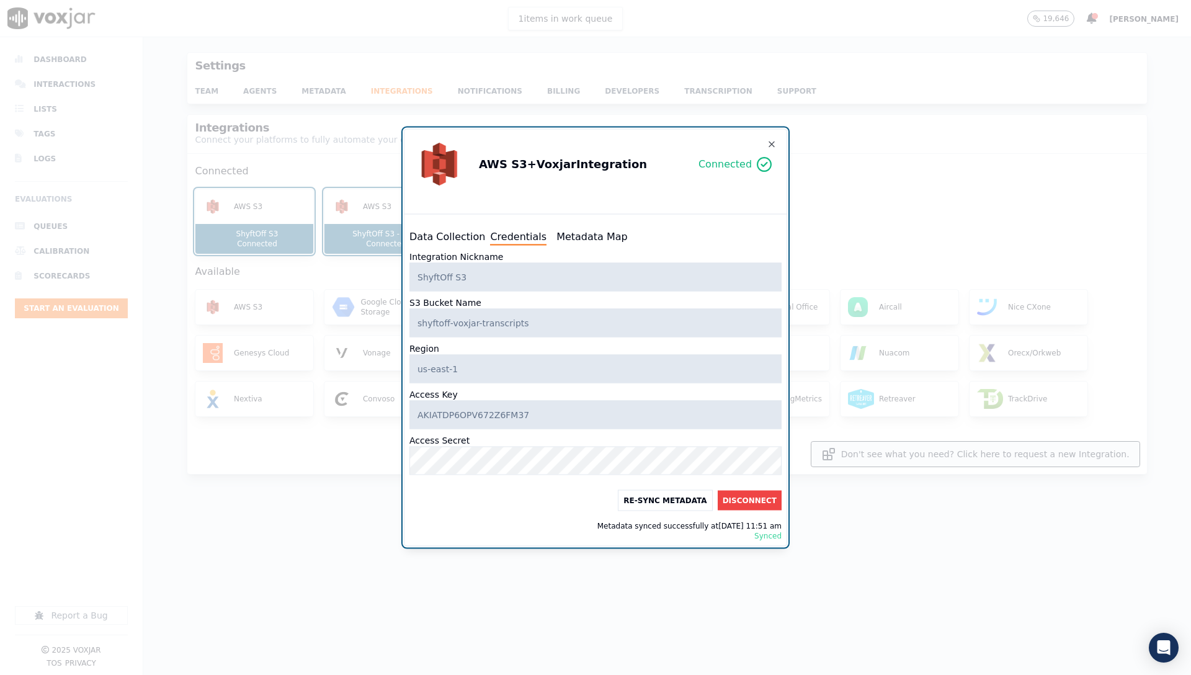
click at [447, 234] on button "Data Collection" at bounding box center [448, 237] width 76 height 15
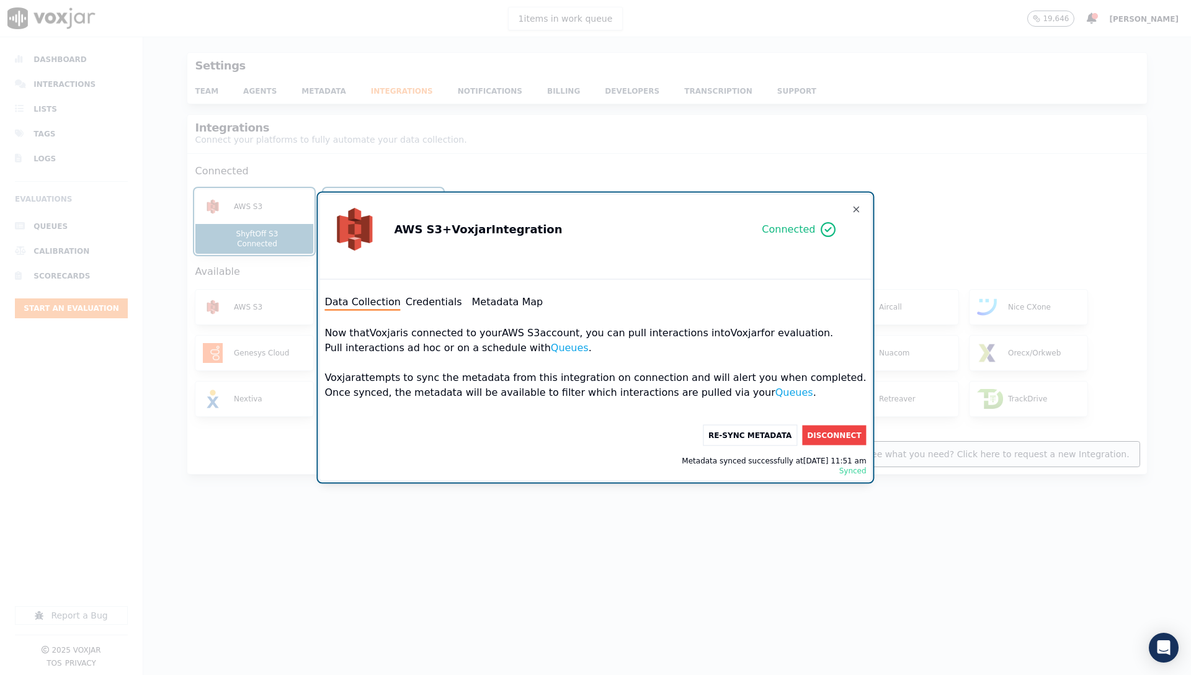
click at [441, 297] on button "Credentials" at bounding box center [434, 302] width 56 height 15
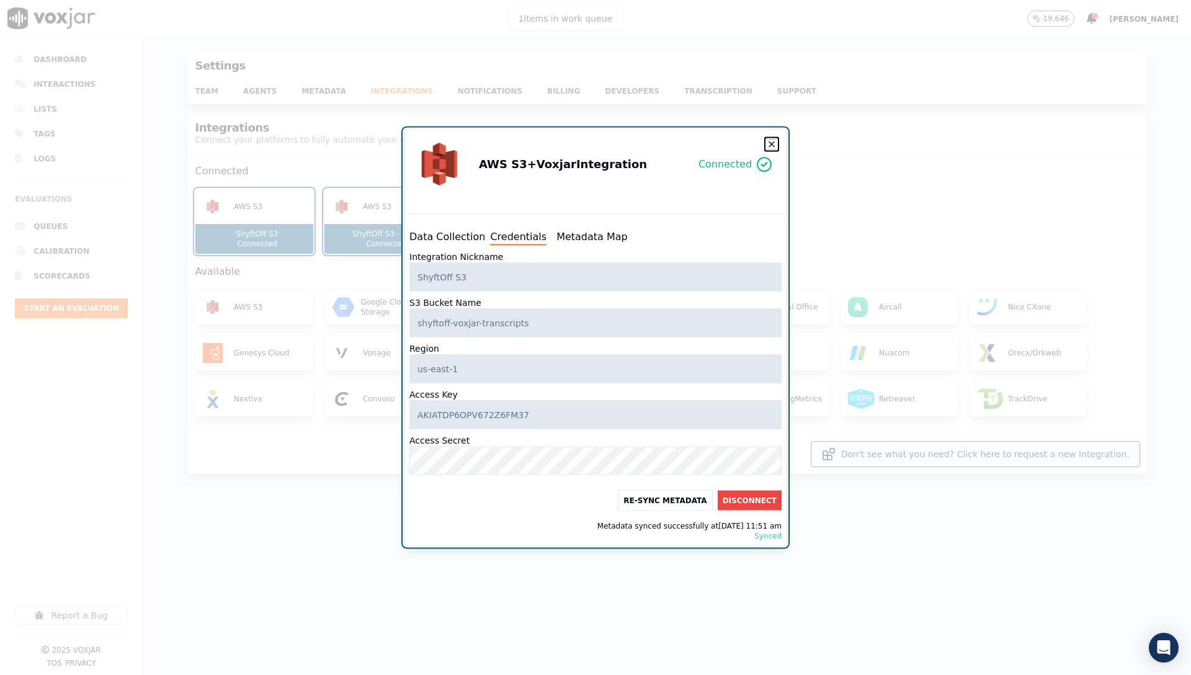
click at [774, 145] on icon "button" at bounding box center [772, 145] width 10 height 10
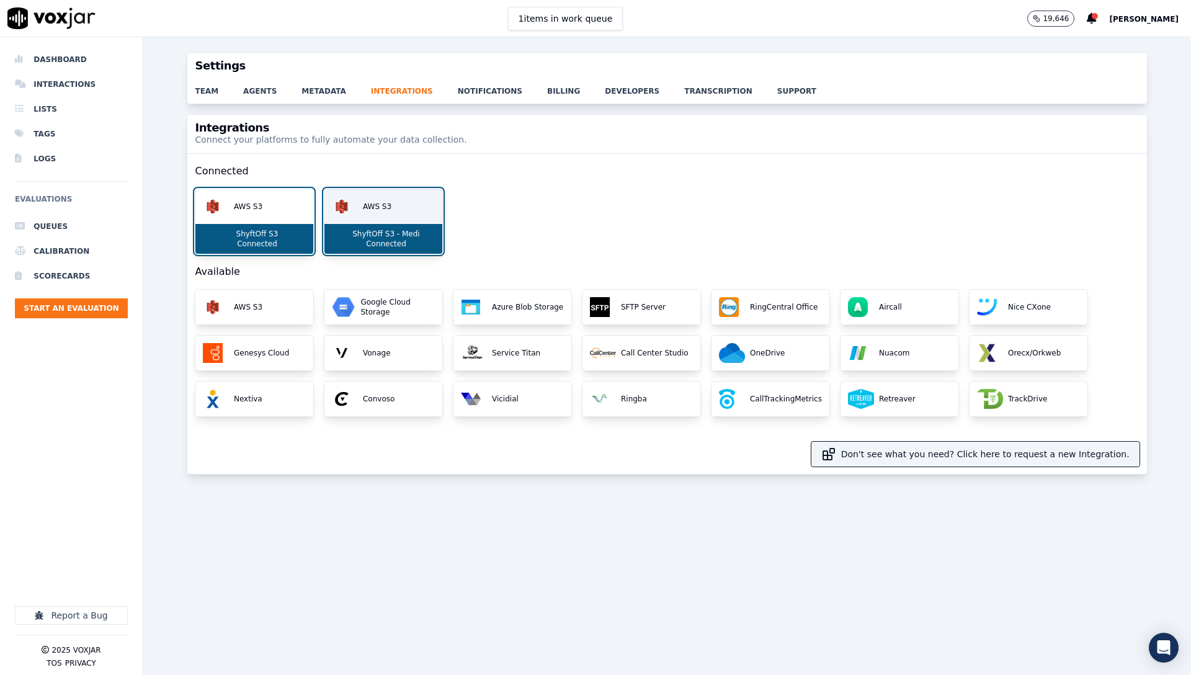
click at [421, 229] on div "ShyftOff S3 - Medi Connected" at bounding box center [384, 239] width 118 height 30
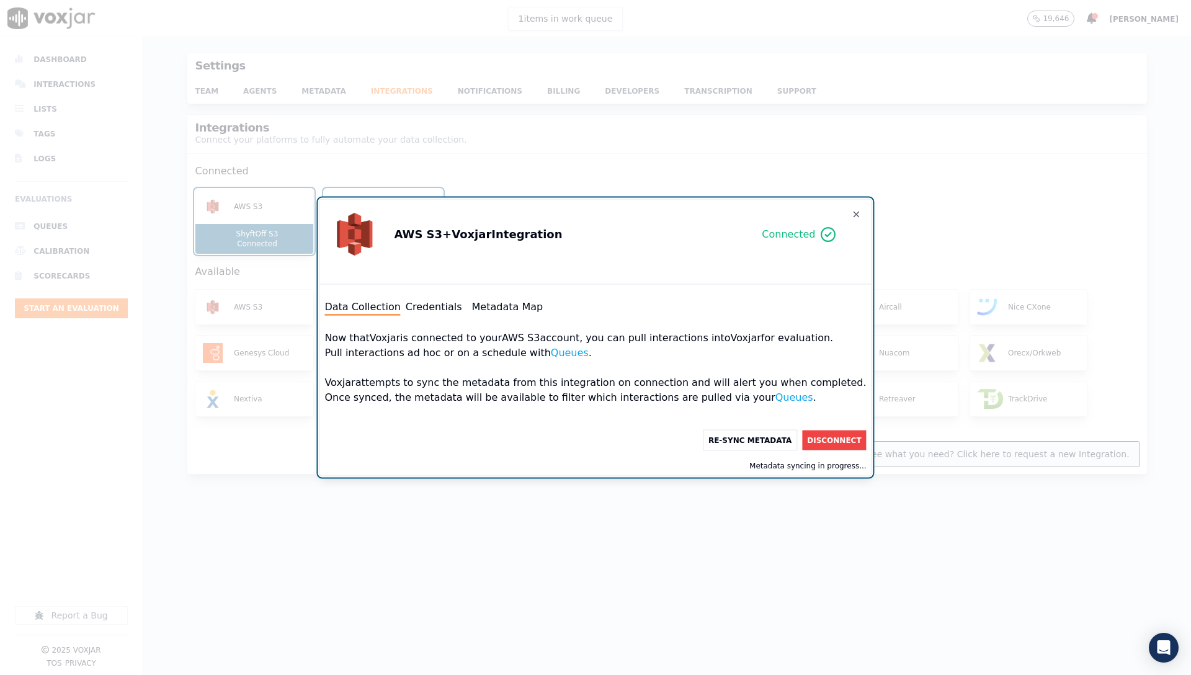
click at [463, 314] on div "Data Collection Credentials Metadata Map" at bounding box center [596, 308] width 542 height 16
click at [462, 310] on button "Credentials" at bounding box center [434, 307] width 56 height 15
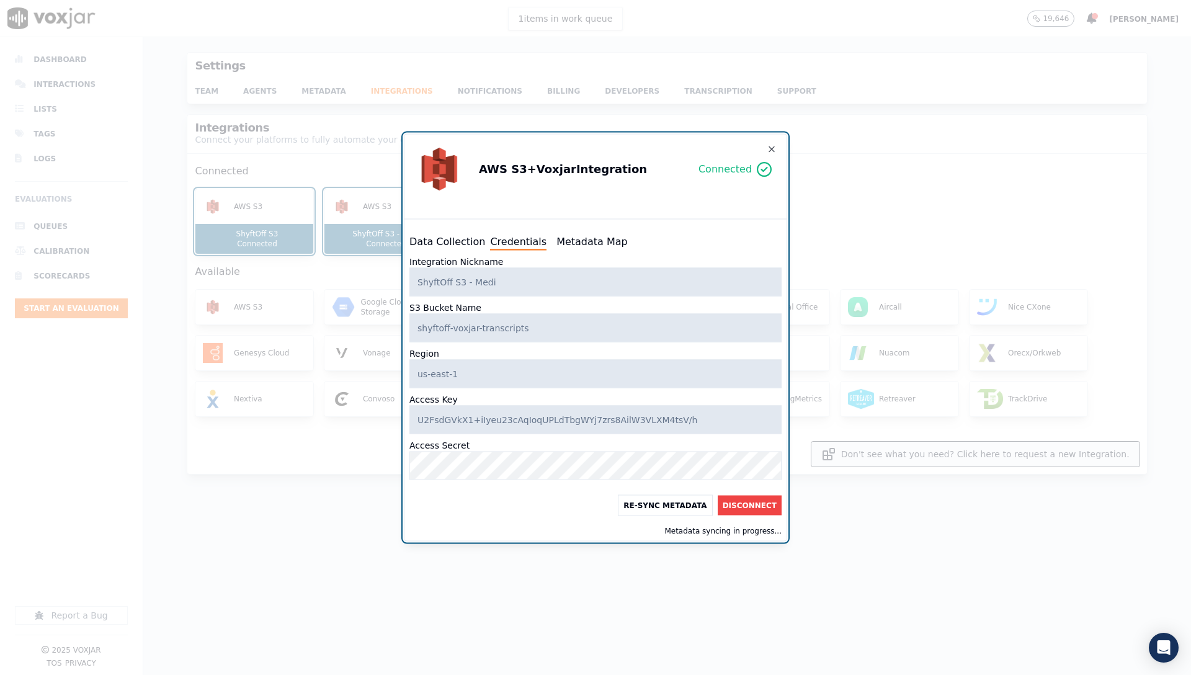
click at [573, 244] on button "Metadata Map" at bounding box center [592, 242] width 71 height 15
select select "identifier"
select select "transcript"
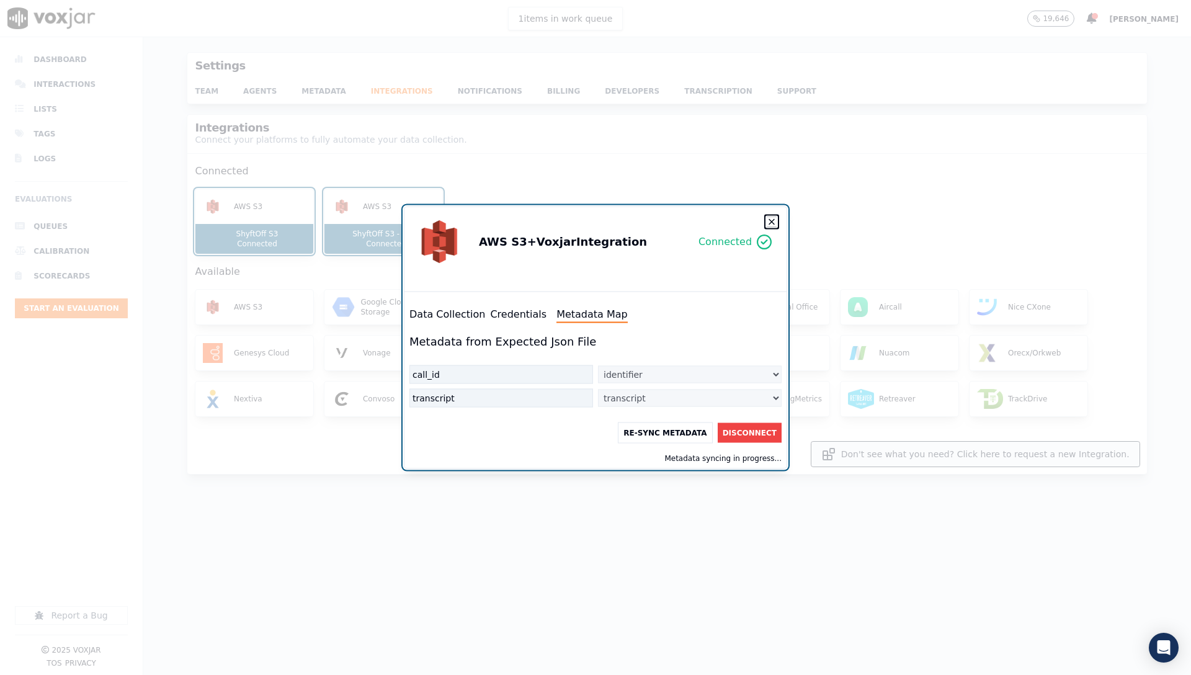
click at [771, 223] on icon "button" at bounding box center [772, 222] width 10 height 10
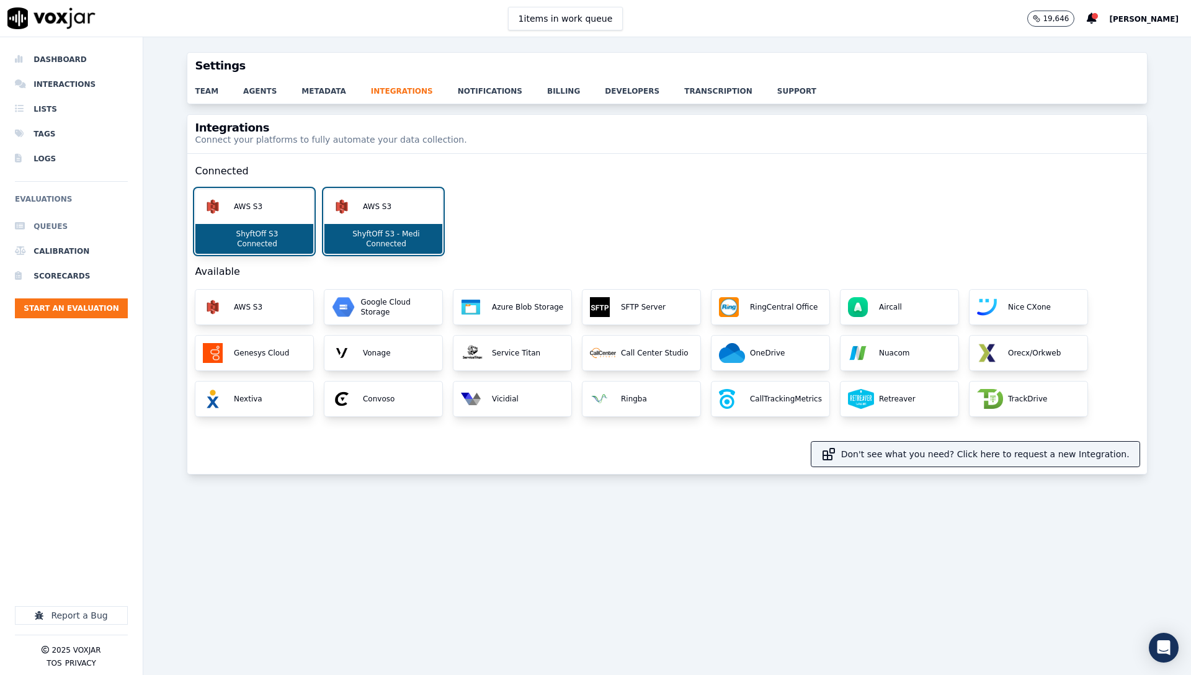
click at [97, 233] on li "Queues" at bounding box center [71, 226] width 113 height 25
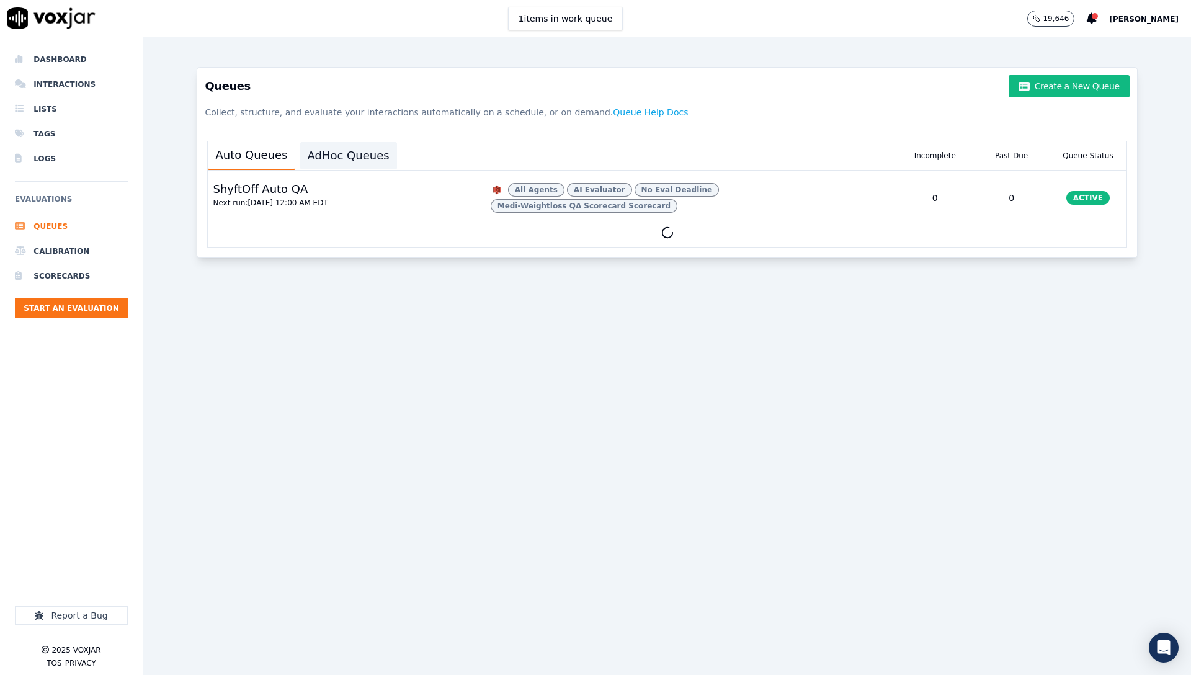
click at [371, 154] on button "AdHoc Queues" at bounding box center [348, 155] width 97 height 27
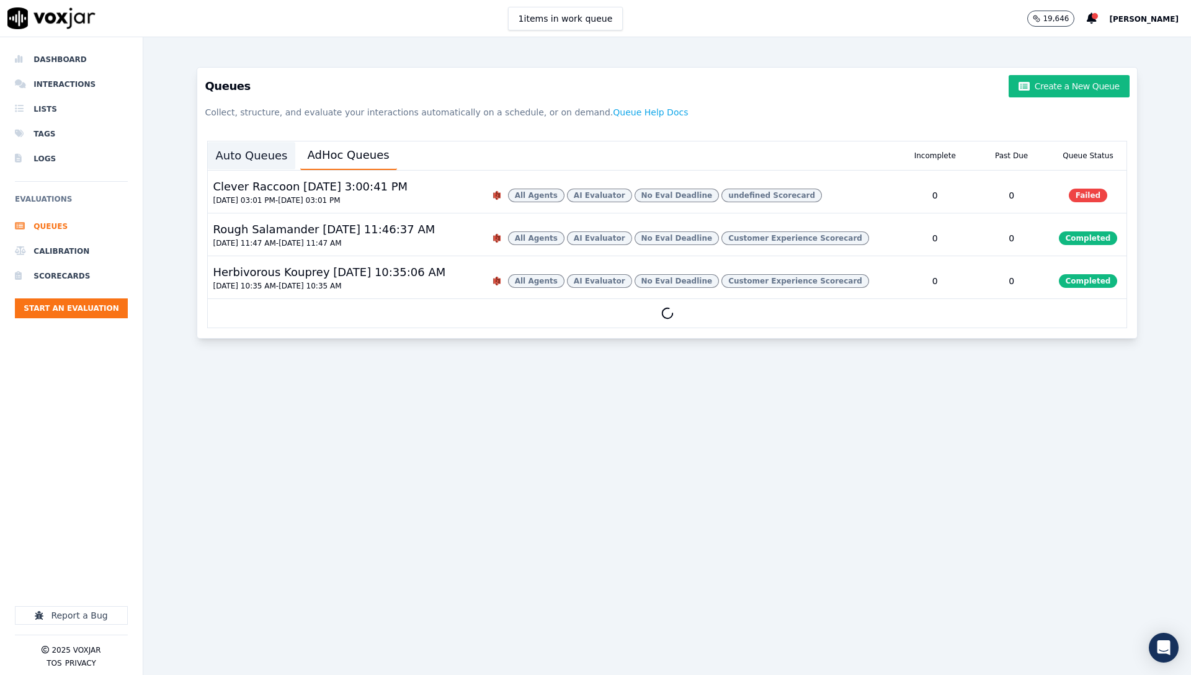
click at [276, 156] on button "Auto Queues" at bounding box center [251, 155] width 87 height 27
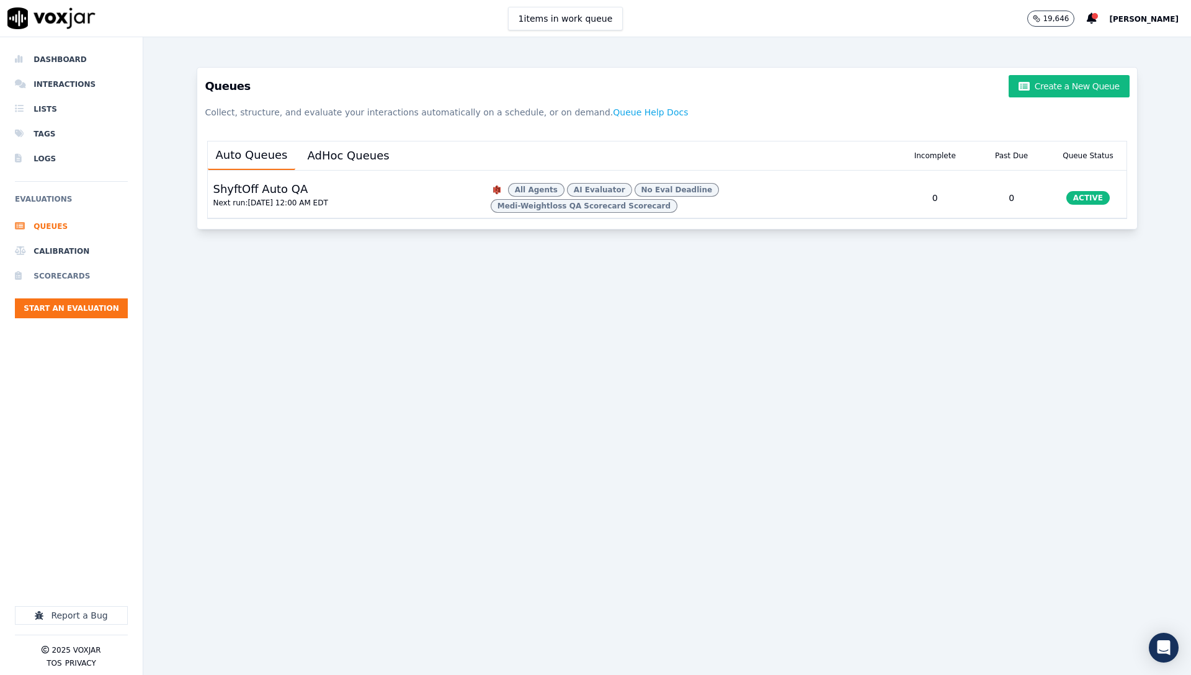
click at [80, 275] on li "Scorecards" at bounding box center [71, 276] width 113 height 25
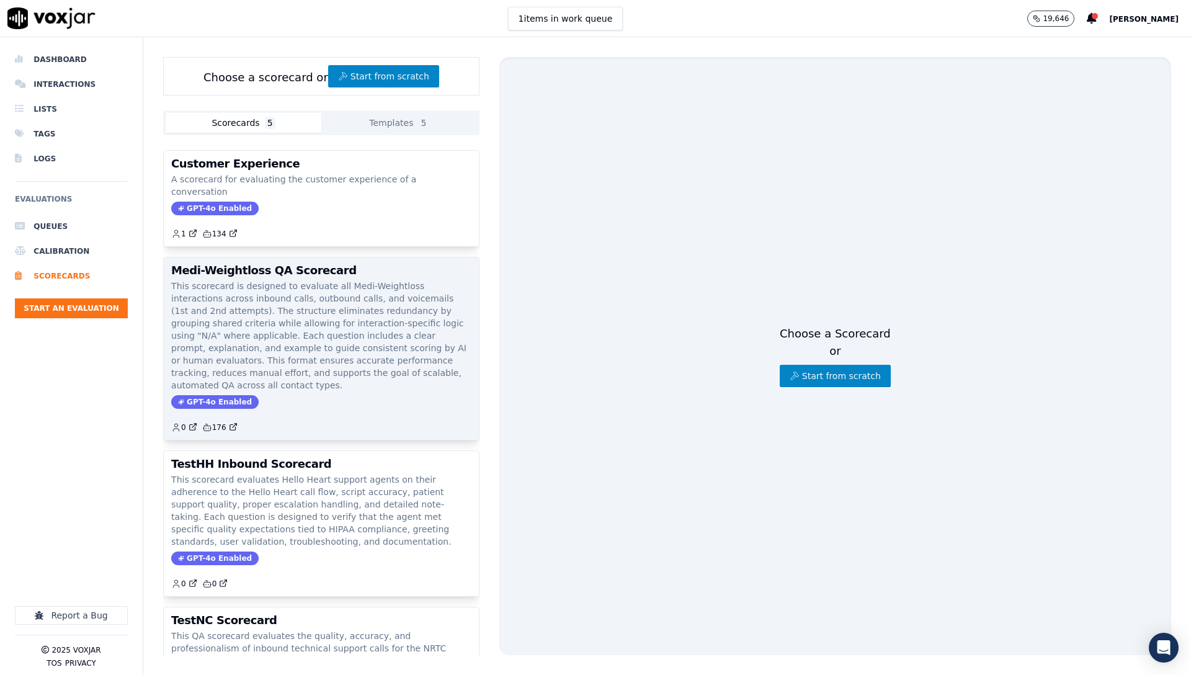
click at [256, 299] on p "This scorecard is designed to evaluate all Medi-Weightloss interactions across …" at bounding box center [321, 336] width 300 height 112
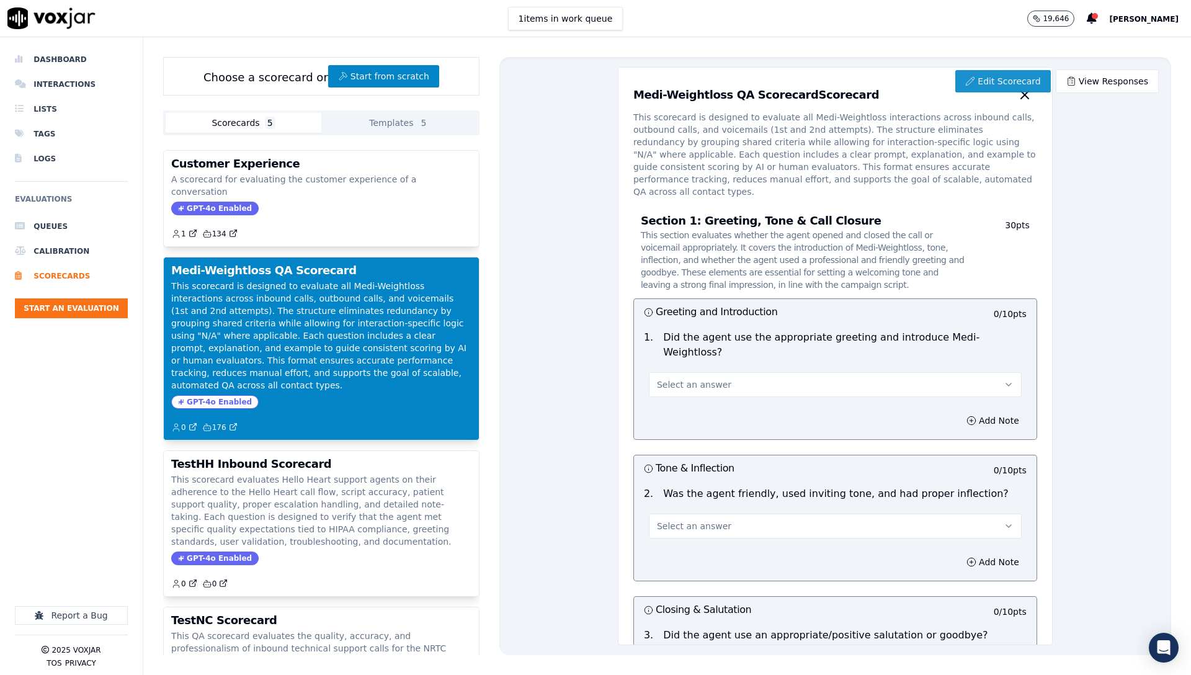
click at [987, 79] on link "Edit Scorecard" at bounding box center [1003, 81] width 95 height 22
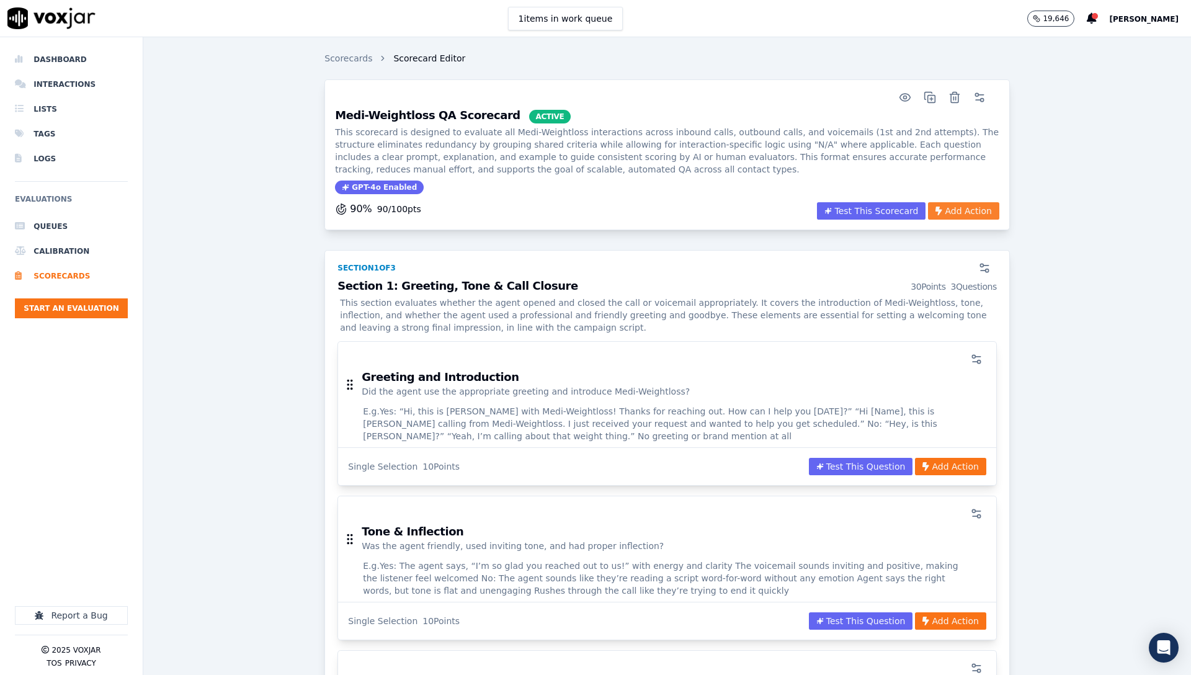
click at [936, 217] on button "Add Action" at bounding box center [963, 210] width 71 height 17
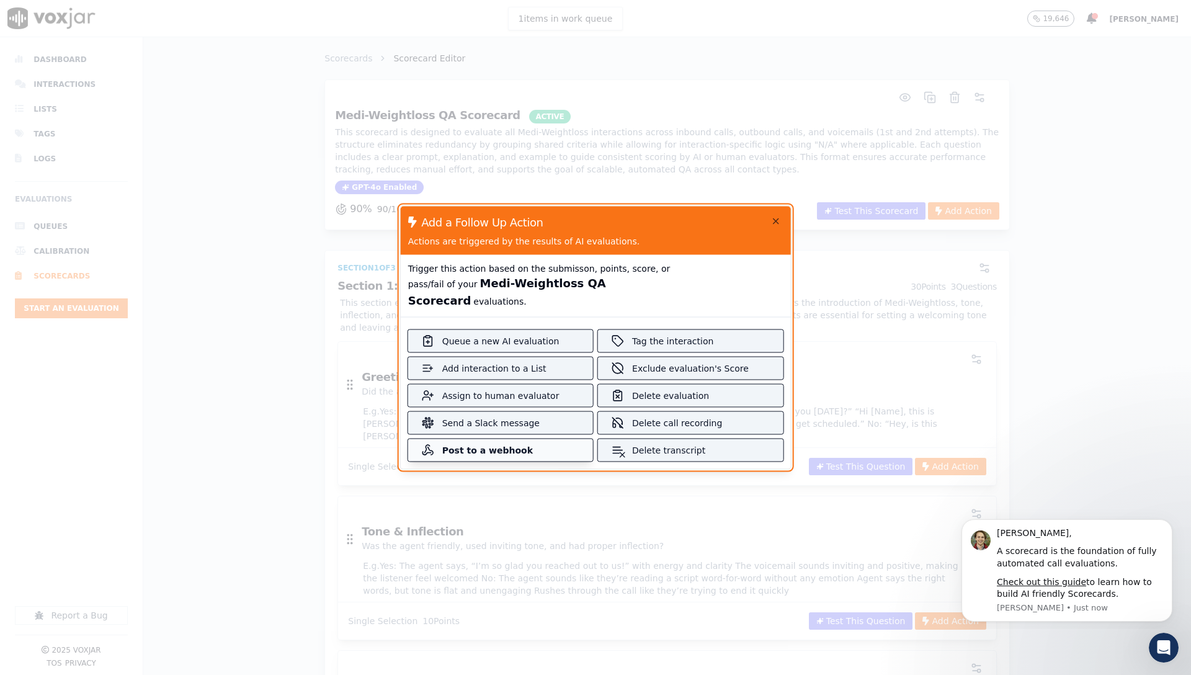
click at [530, 444] on div "Post to a webhook" at bounding box center [500, 450] width 117 height 12
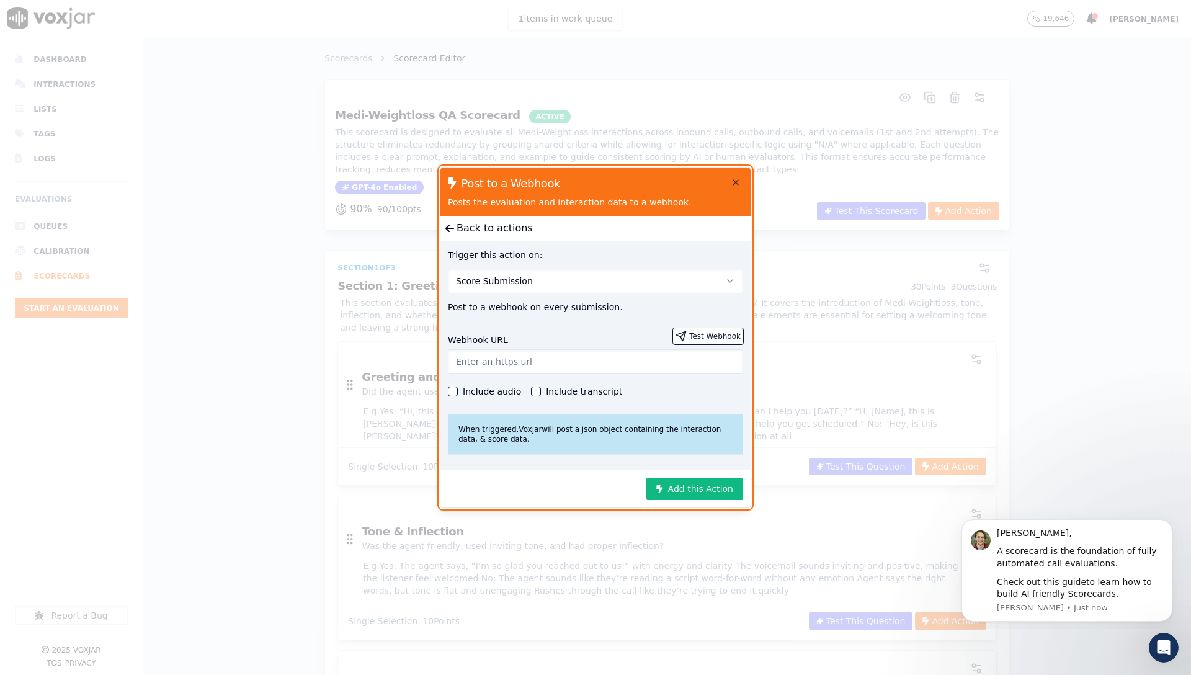
click at [489, 275] on span "Score Submission" at bounding box center [494, 281] width 77 height 12
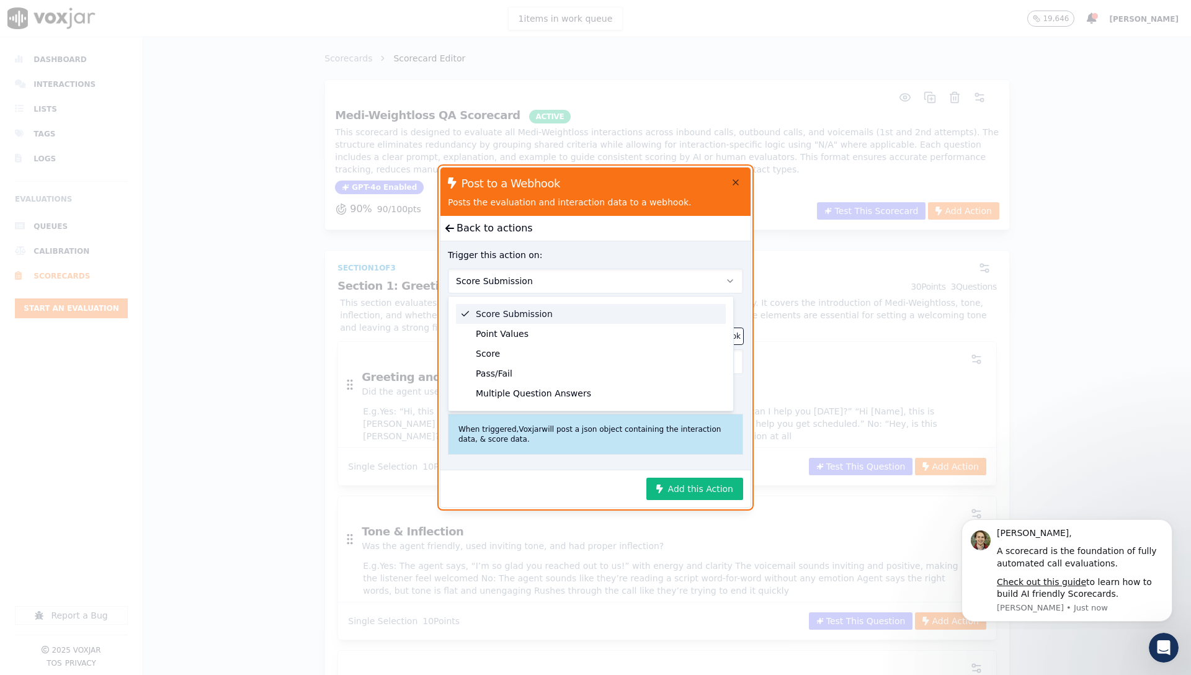
click at [553, 311] on div "Score Submission" at bounding box center [591, 314] width 270 height 20
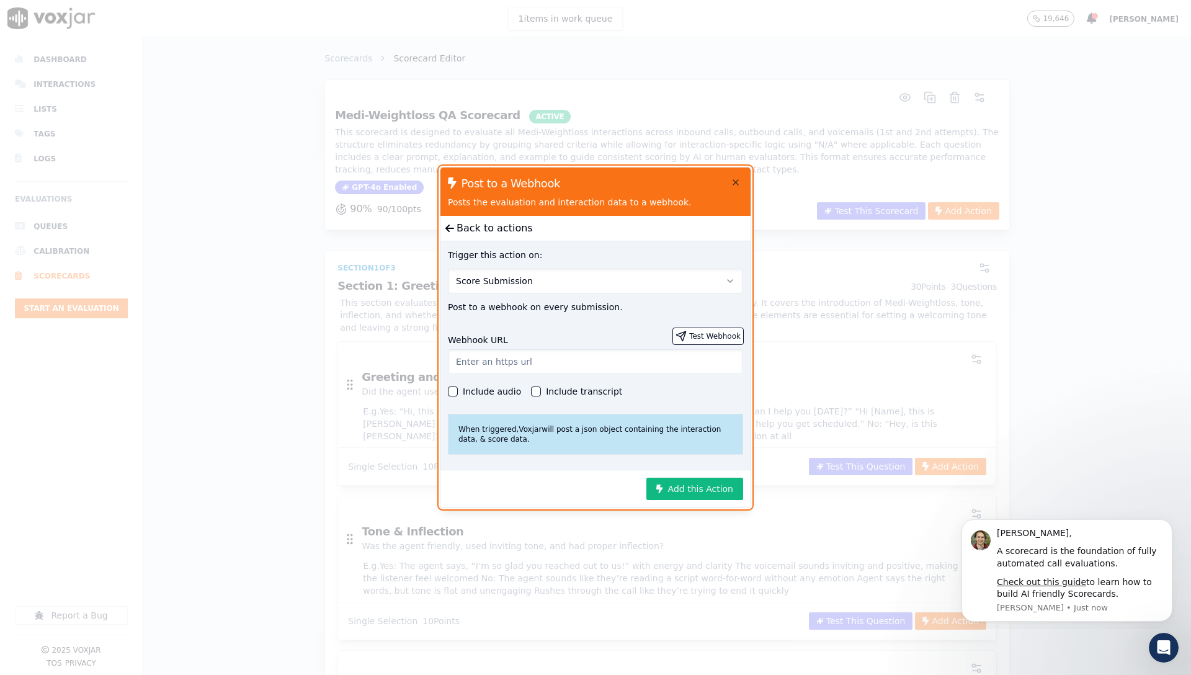
click at [552, 276] on button "Score Submission" at bounding box center [595, 281] width 295 height 25
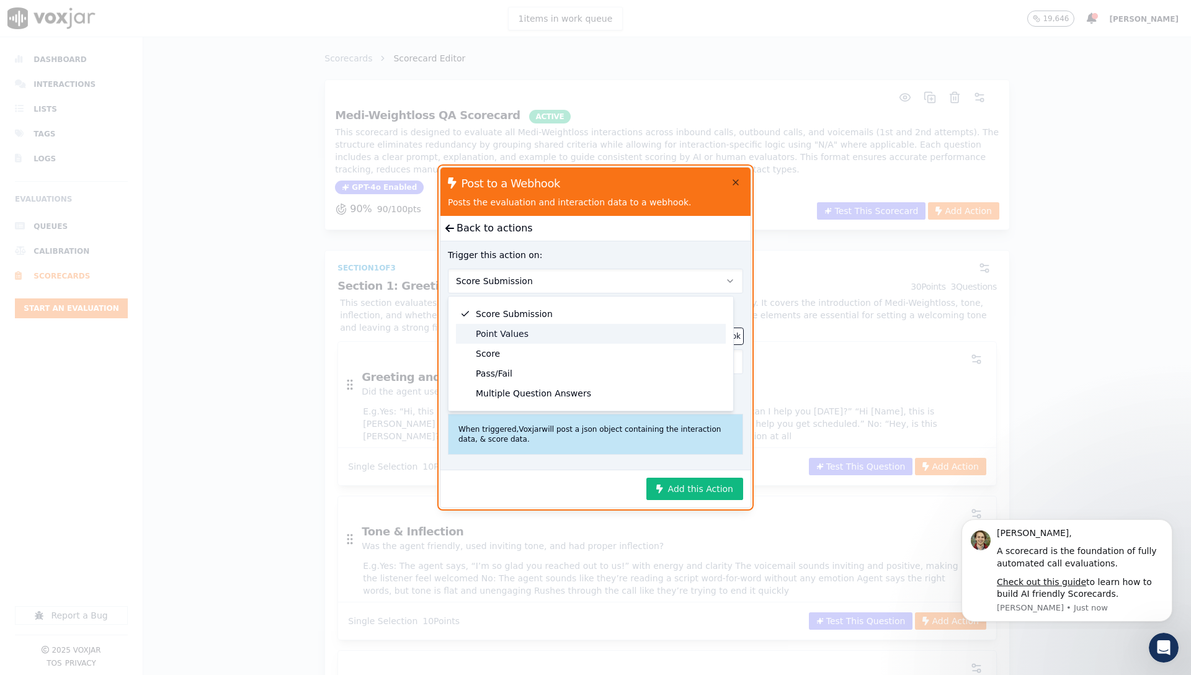
click at [543, 333] on div "Point Values" at bounding box center [591, 334] width 270 height 20
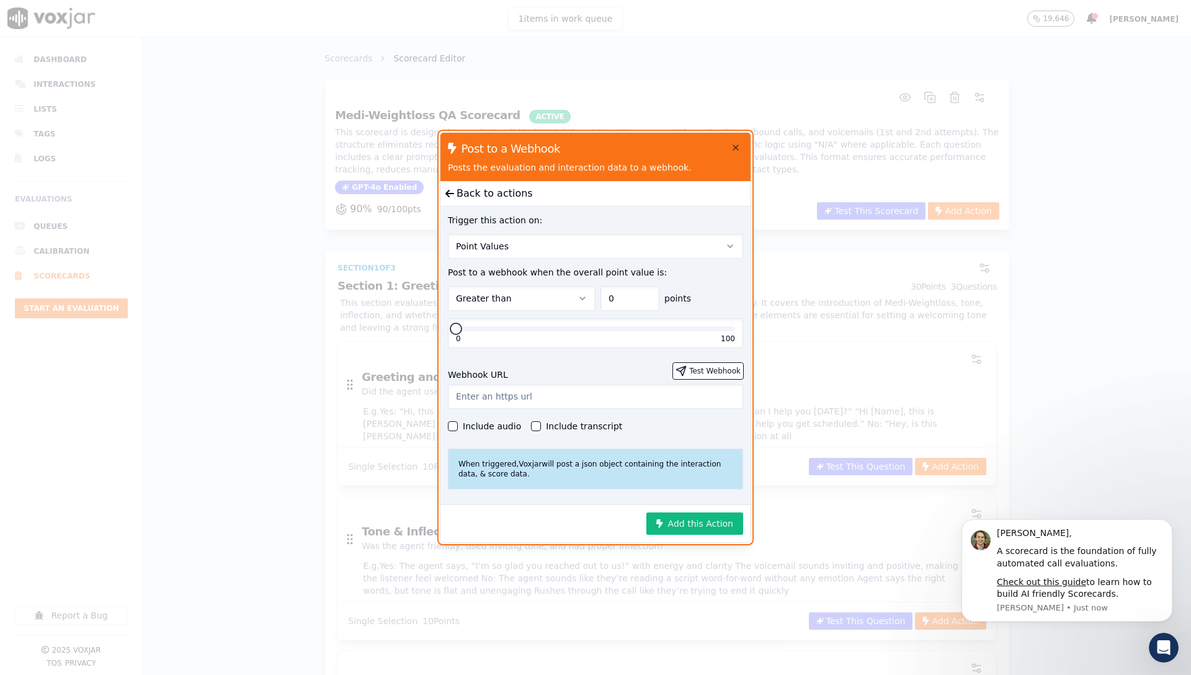
click at [548, 245] on button "Point Values" at bounding box center [595, 246] width 295 height 25
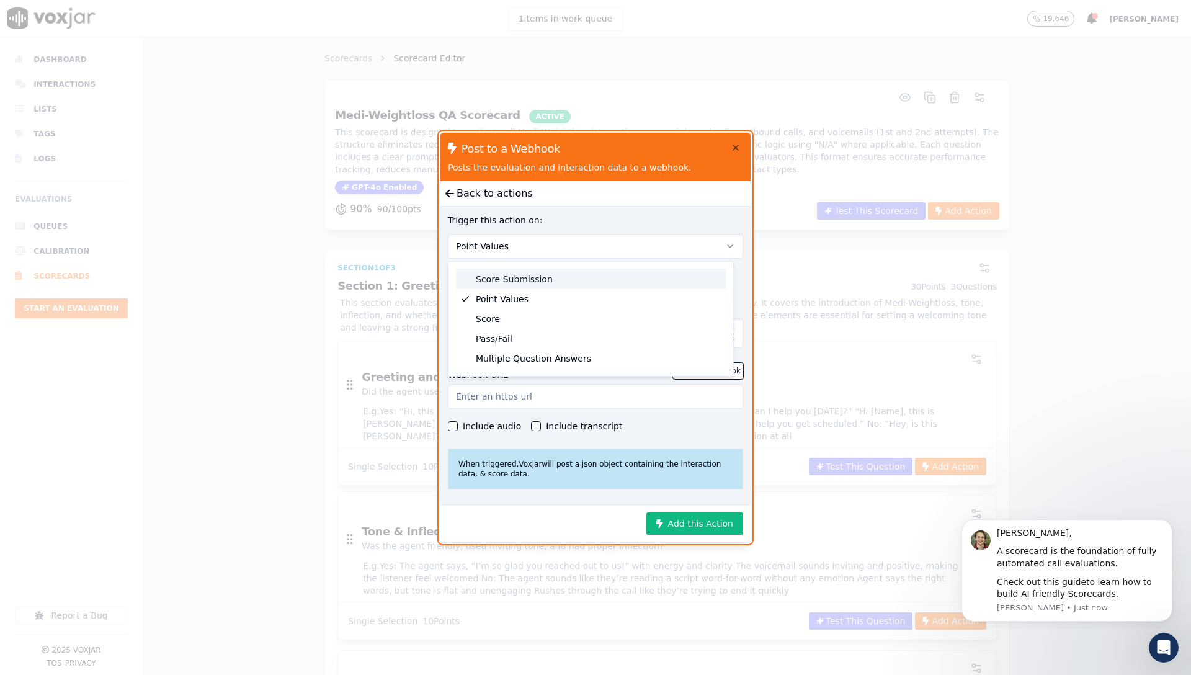
click at [550, 272] on div "Score Submission" at bounding box center [591, 279] width 270 height 20
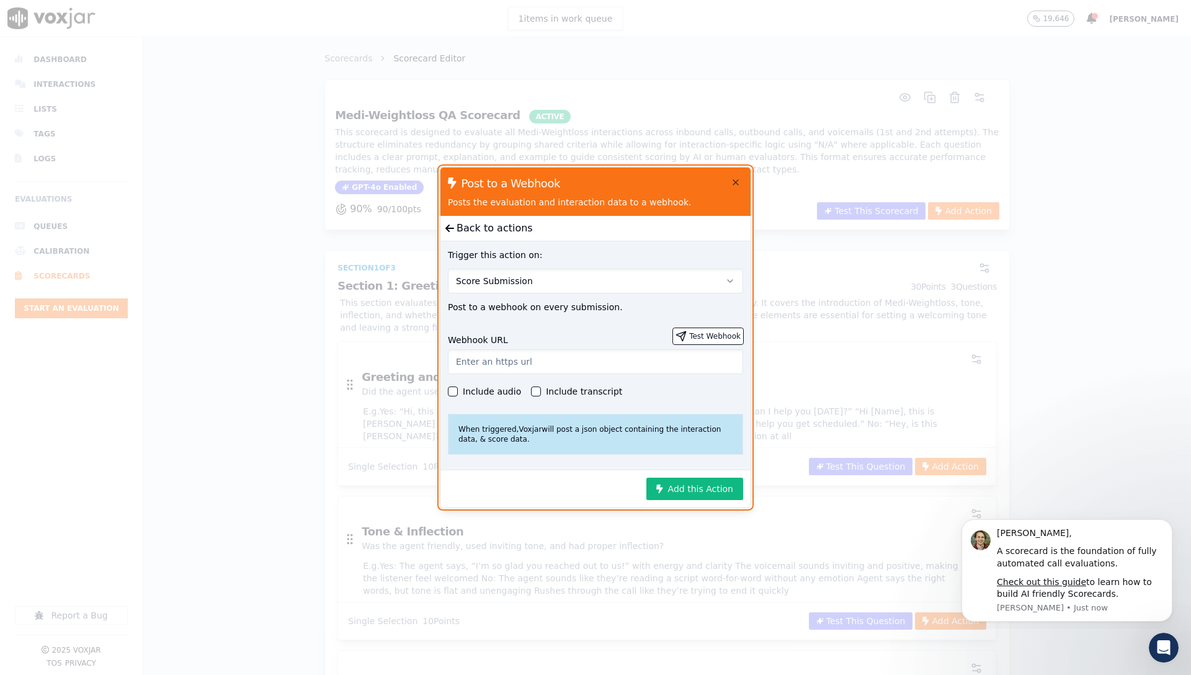
click at [501, 321] on div "Webhook URL Test Webhook Include audio Include transcript When triggered, Voxja…" at bounding box center [596, 391] width 310 height 141
click at [550, 360] on input "text" at bounding box center [595, 361] width 295 height 25
paste input "https://api.agent-trainer.shyftoff.com/webhooks/learnworlds"
click at [487, 360] on input "https://api.agent-trainer.shyftoff.com/webhooks/learnworlds" at bounding box center [595, 361] width 295 height 25
click at [674, 363] on input "https://dev-api.agent-trainer.shyftoff.com/webhooks/learnworlds" at bounding box center [595, 361] width 295 height 25
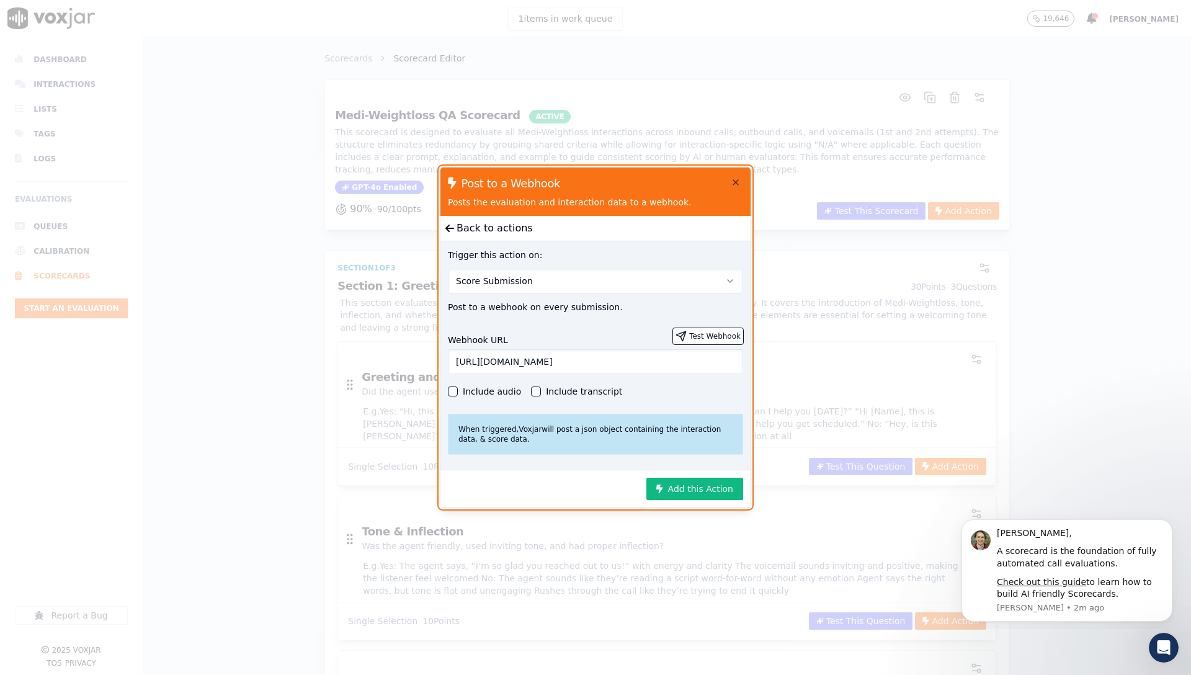
click at [673, 363] on input "https://dev-api.agent-trainer.shyftoff.com/webhooks/learnworlds" at bounding box center [595, 361] width 295 height 25
click at [674, 362] on input "https://dev-api.agent-trainer.shyftoff.com/webhooks/learnworlds" at bounding box center [595, 361] width 295 height 25
drag, startPoint x: 712, startPoint y: 356, endPoint x: 132, endPoint y: 358, distance: 580.1
click at [132, 674] on div "Post to a Webhook Posts the evaluation and interaction data to a webhook. Back …" at bounding box center [595, 675] width 1191 height 0
type input "https://dev-api.agent-trainer.shyftoff.com/webhooks/voxjar"
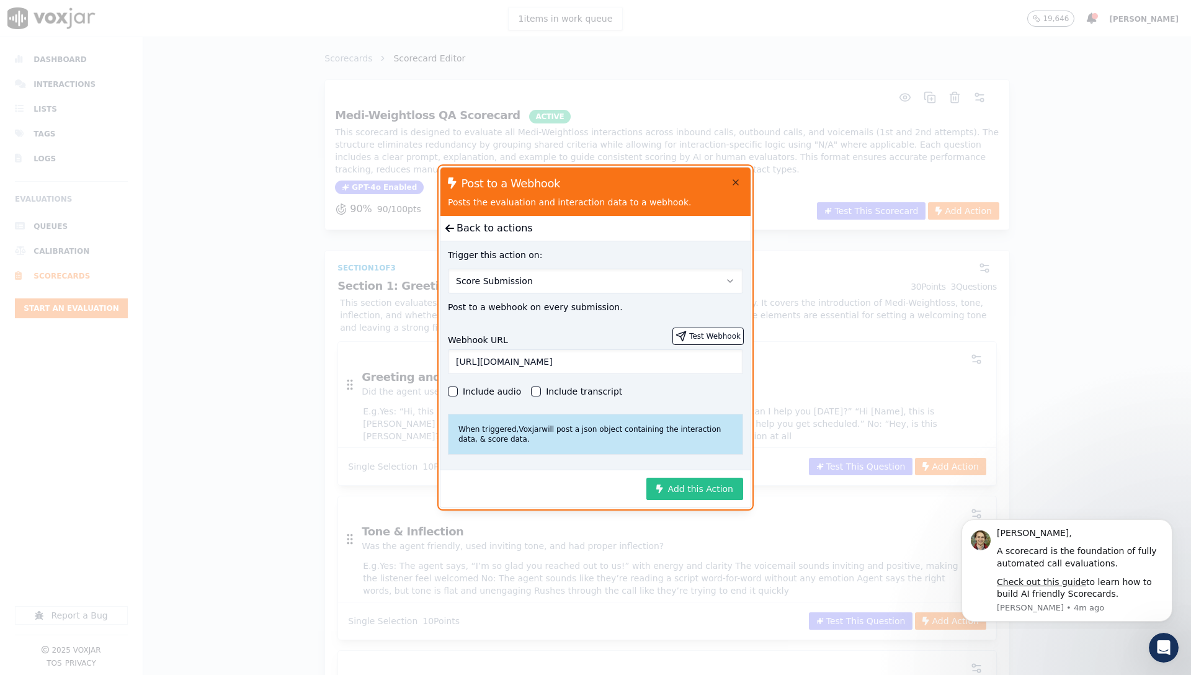
click at [687, 489] on button "Add this Action" at bounding box center [695, 489] width 97 height 22
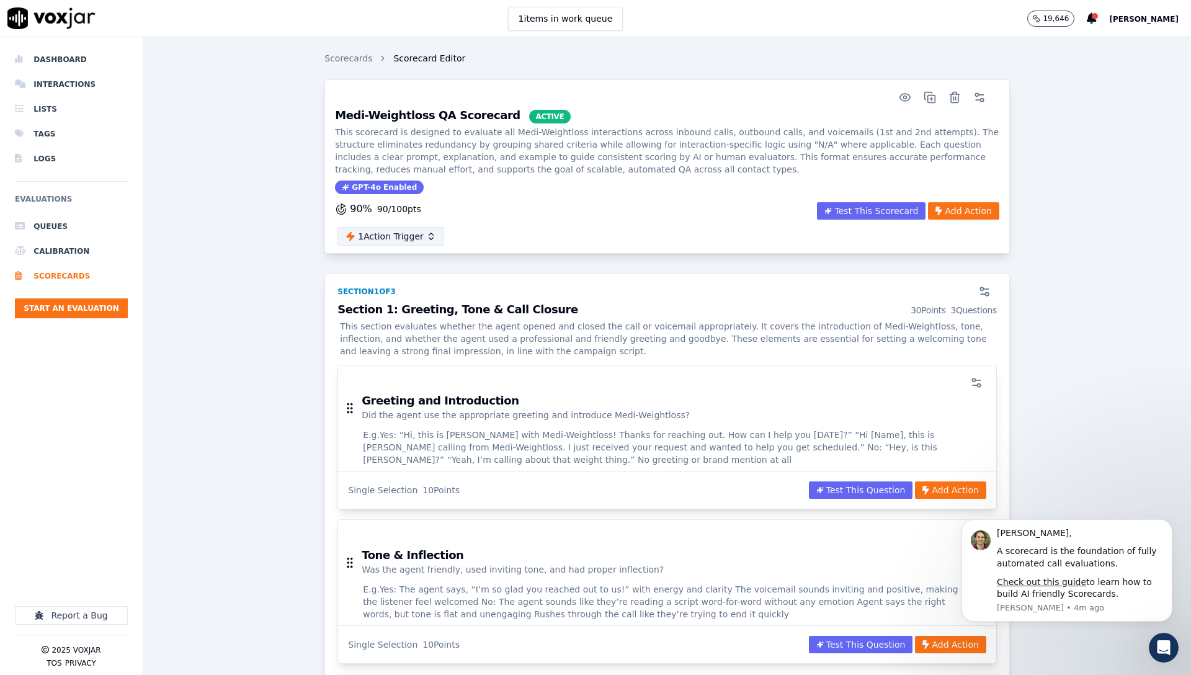
click at [392, 233] on button "1 Action Trigger" at bounding box center [391, 236] width 107 height 19
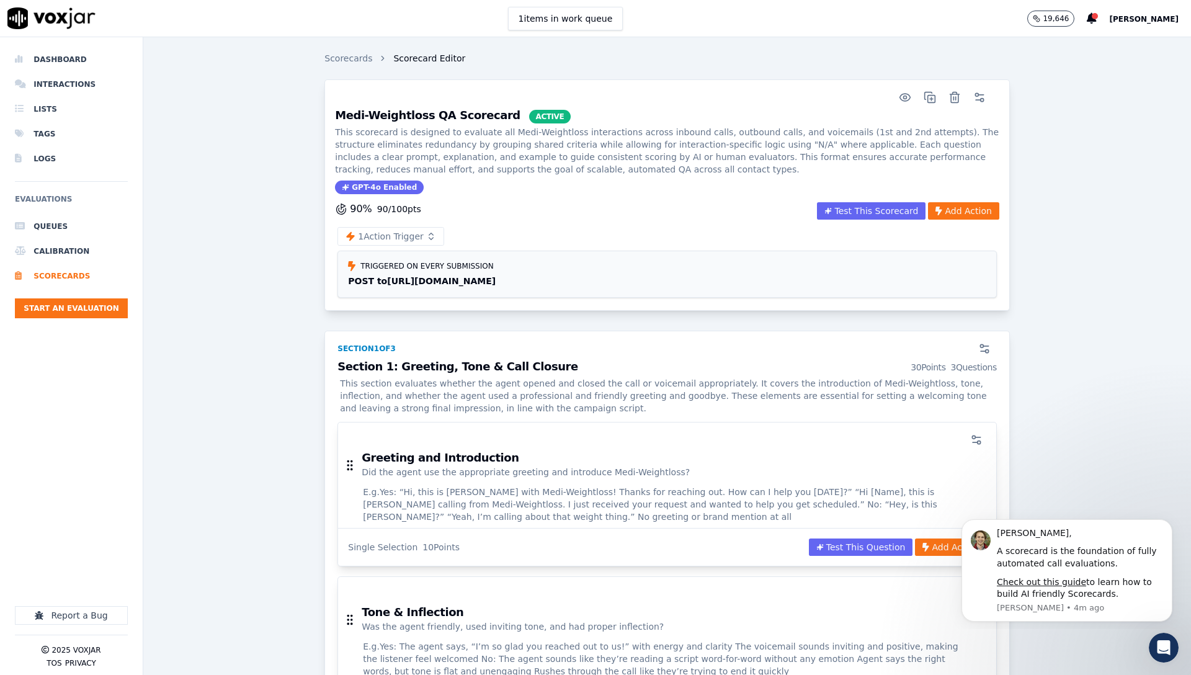
click at [433, 271] on div "Triggered on every submission POST to https://dev-api.agent-trainer.shyftoff.co…" at bounding box center [667, 274] width 658 height 46
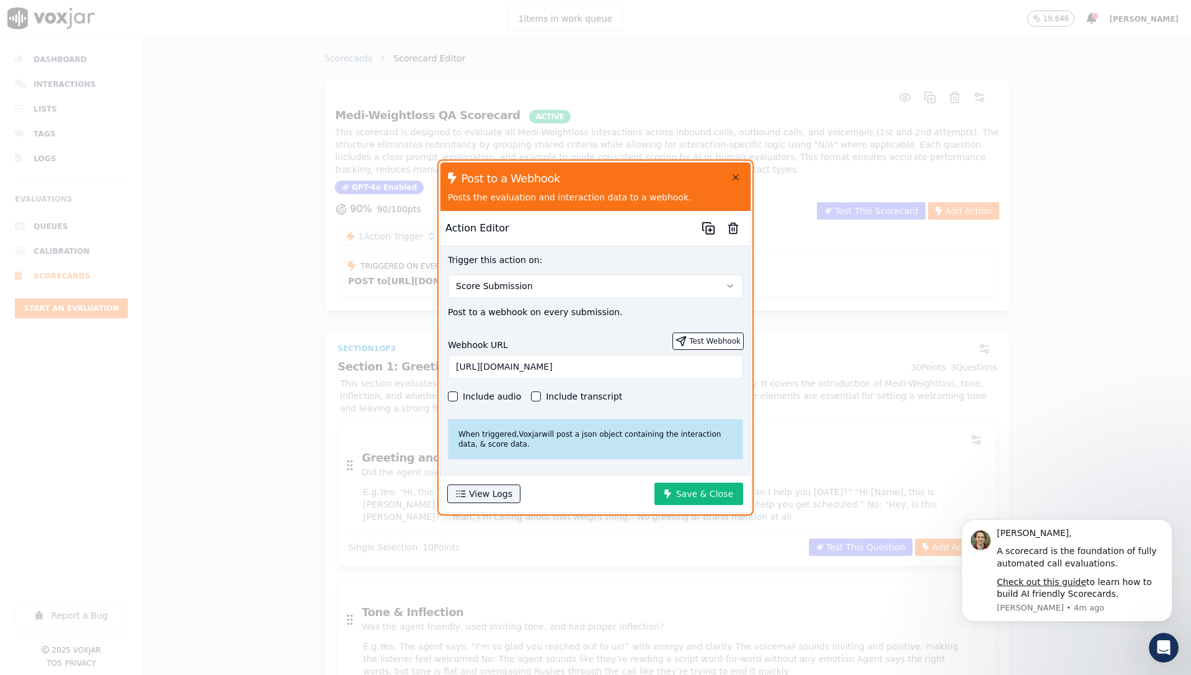
click at [578, 333] on div "Webhook URL Test Webhook" at bounding box center [595, 341] width 295 height 16
click at [697, 334] on button "Test Webhook" at bounding box center [708, 341] width 70 height 16
